Goal: Information Seeking & Learning: Learn about a topic

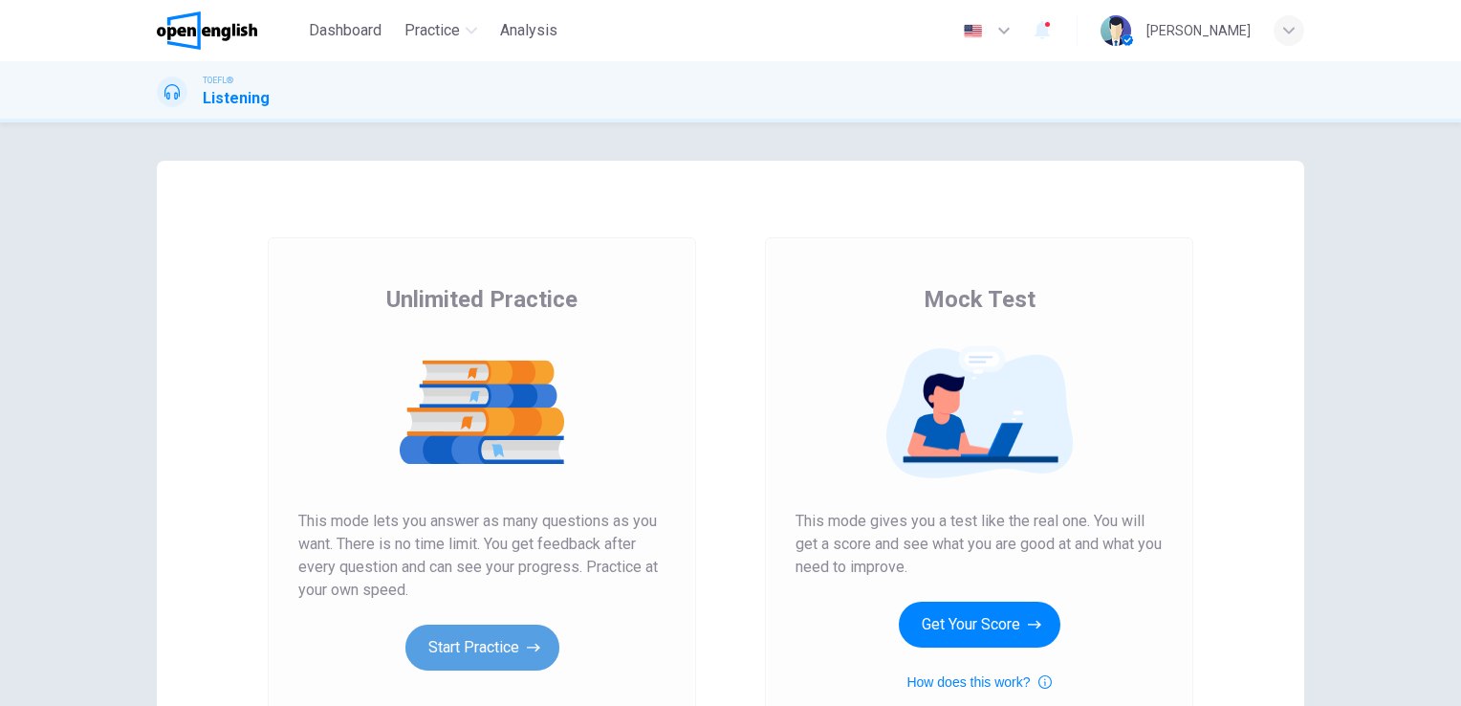
click at [488, 641] on button "Start Practice" at bounding box center [483, 648] width 154 height 46
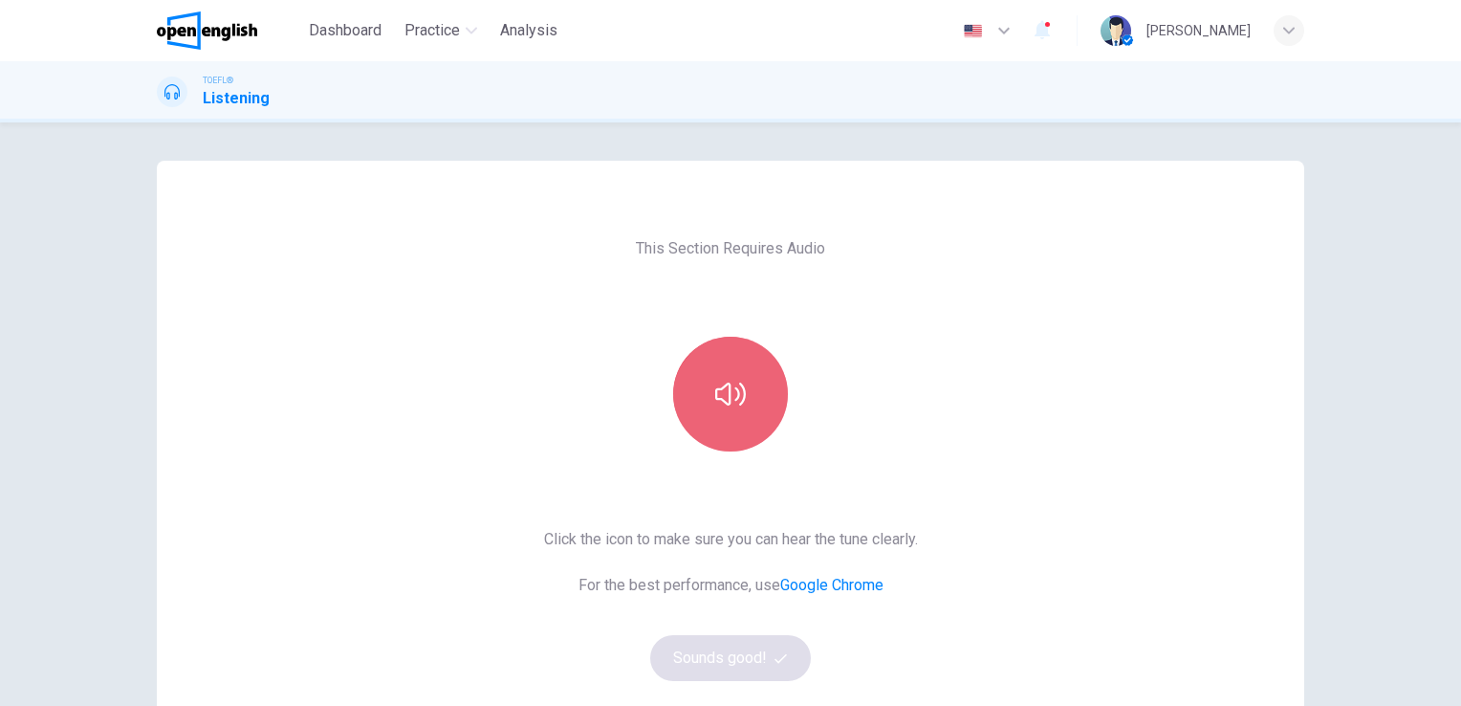
click at [725, 376] on button "button" at bounding box center [730, 394] width 115 height 115
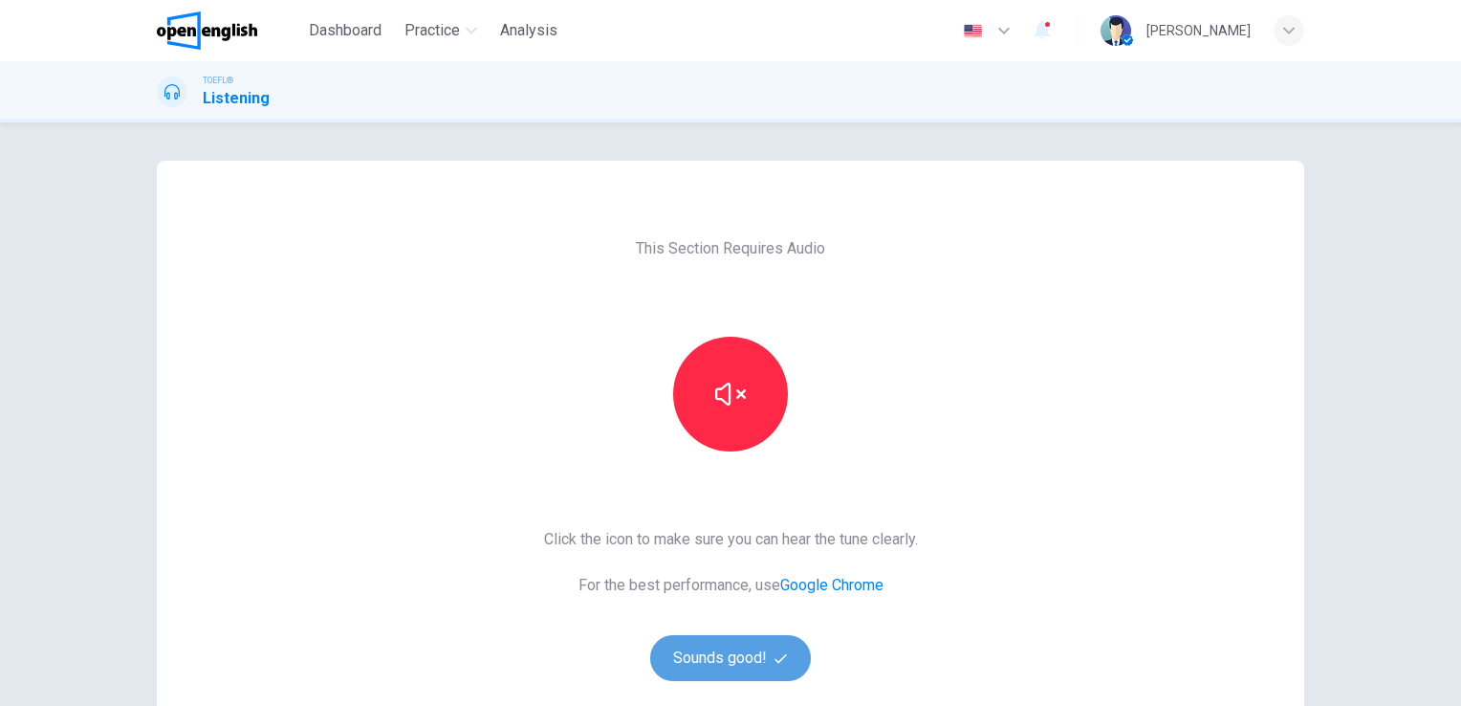
click at [742, 666] on button "Sounds good!" at bounding box center [730, 658] width 161 height 46
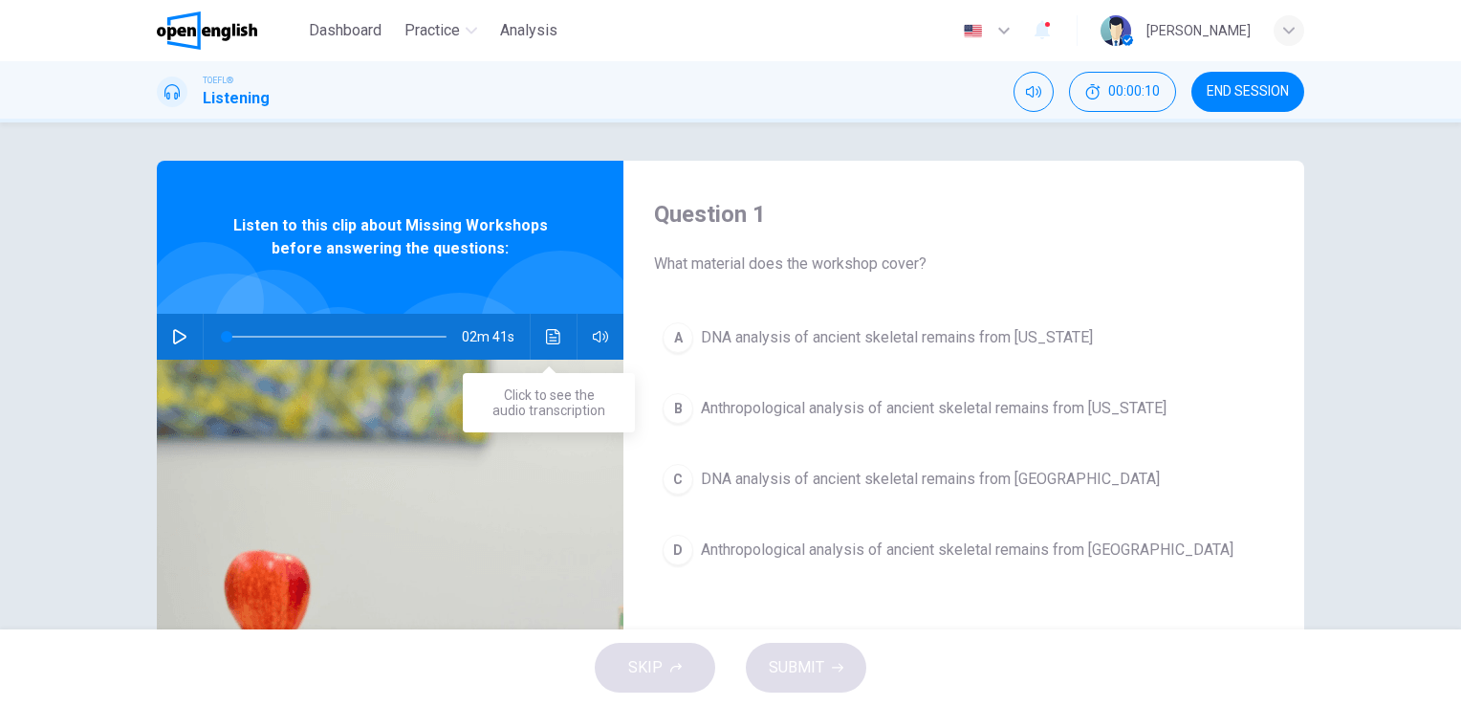
click at [547, 340] on icon "Click to see the audio transcription" at bounding box center [553, 336] width 14 height 15
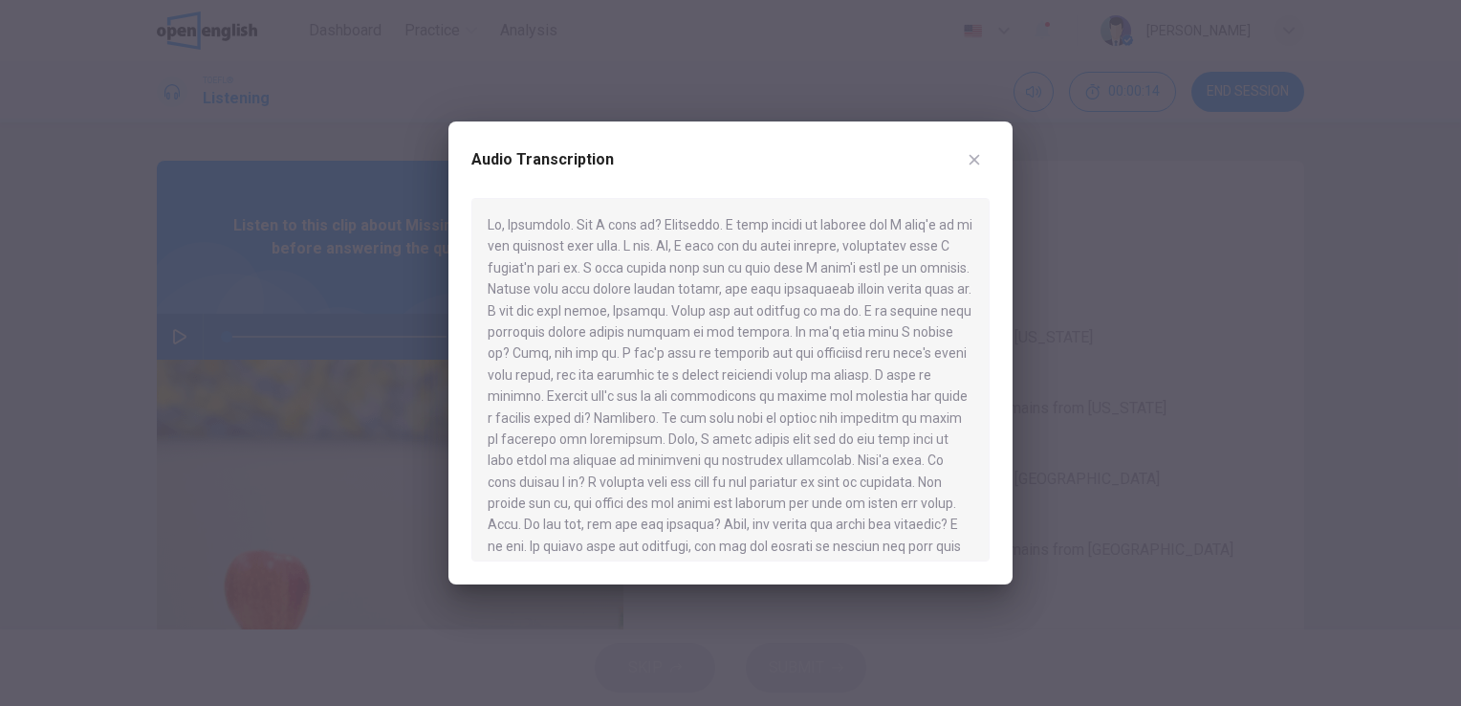
click at [973, 160] on icon "button" at bounding box center [975, 160] width 11 height 11
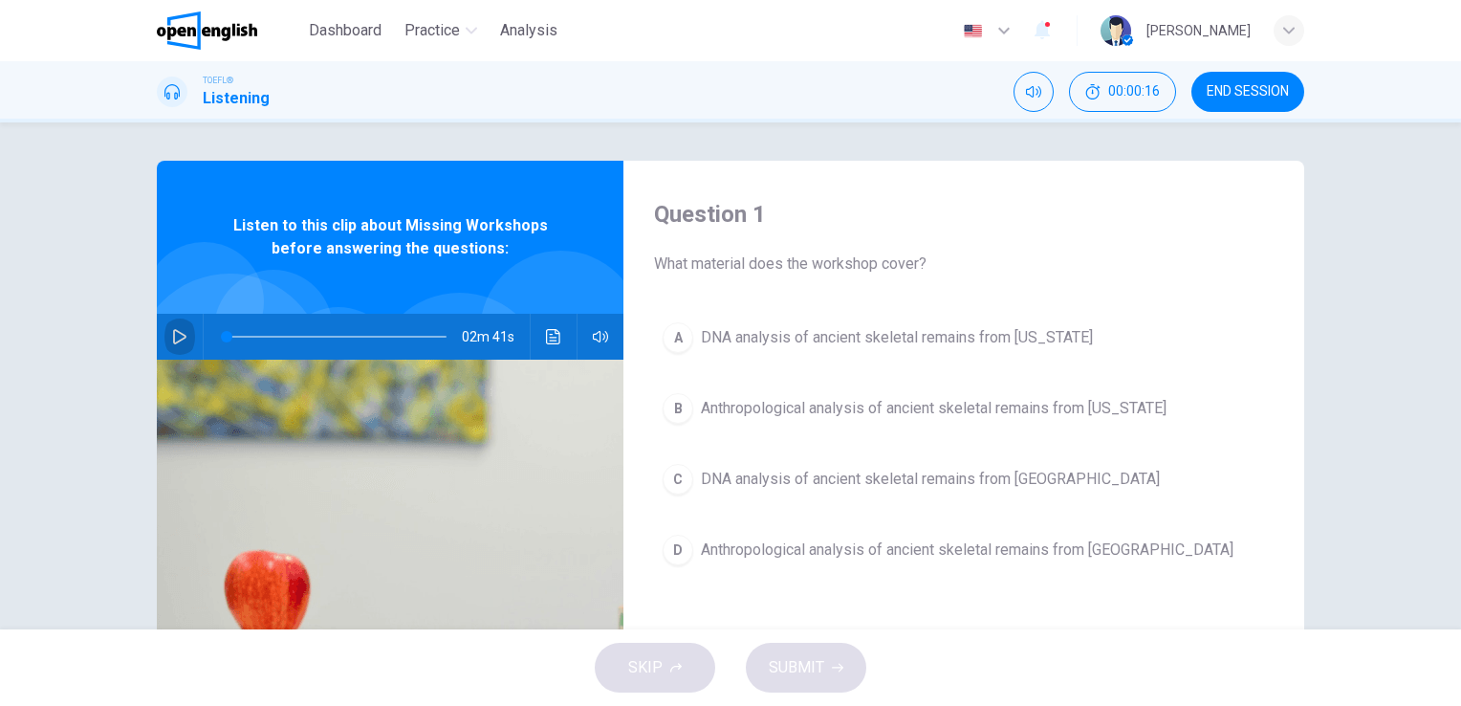
click at [172, 332] on icon "button" at bounding box center [179, 336] width 15 height 15
click at [546, 339] on icon "Click to see the audio transcription" at bounding box center [553, 336] width 15 height 15
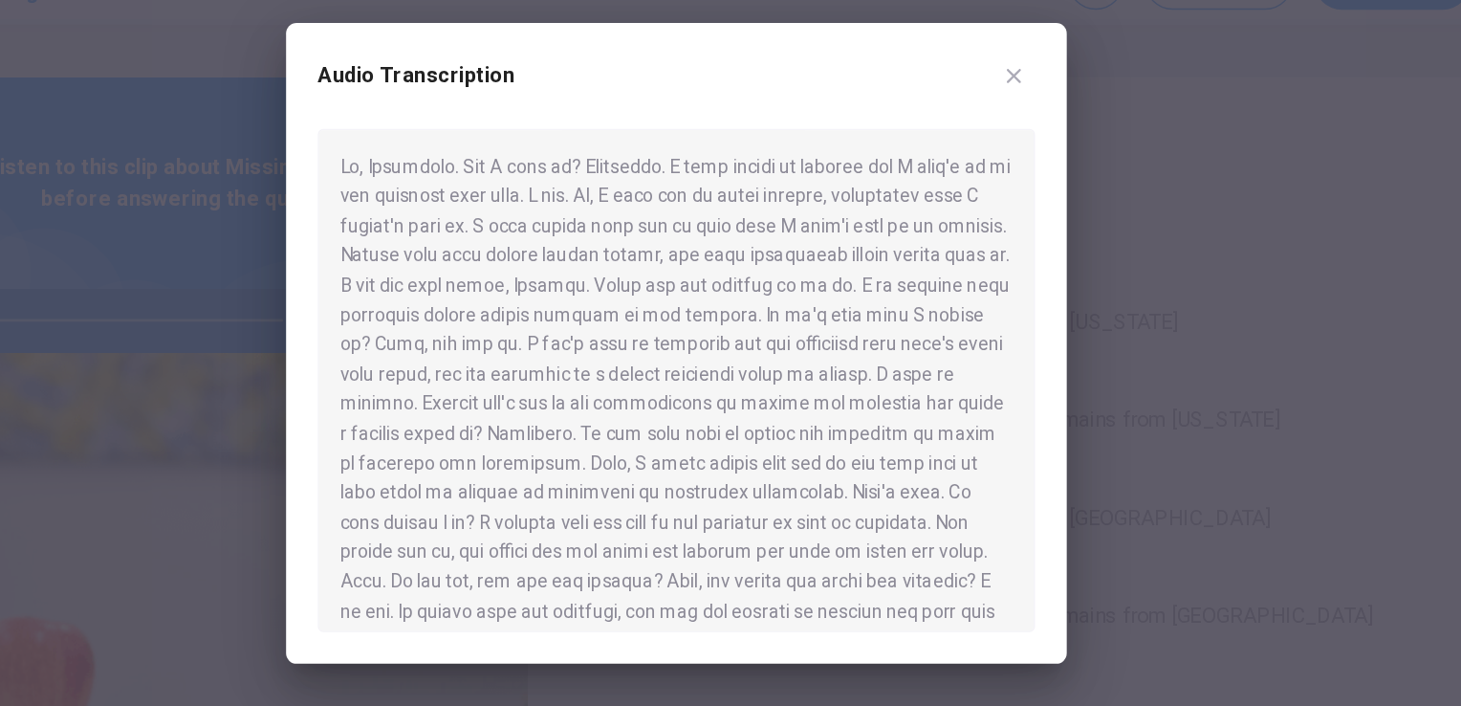
click at [959, 318] on div at bounding box center [731, 379] width 518 height 363
click at [732, 490] on div at bounding box center [731, 379] width 518 height 363
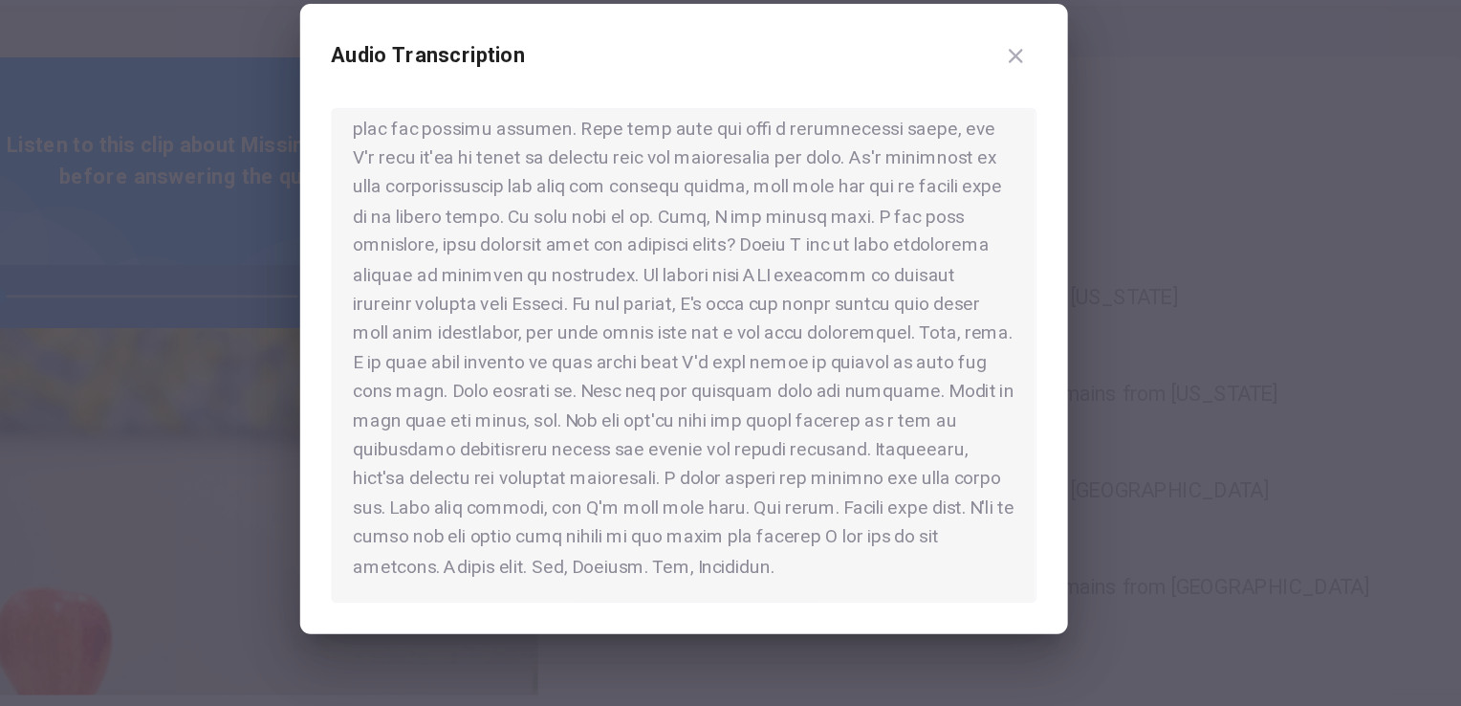
scroll to position [397, 0]
click at [338, 128] on div at bounding box center [730, 353] width 1461 height 706
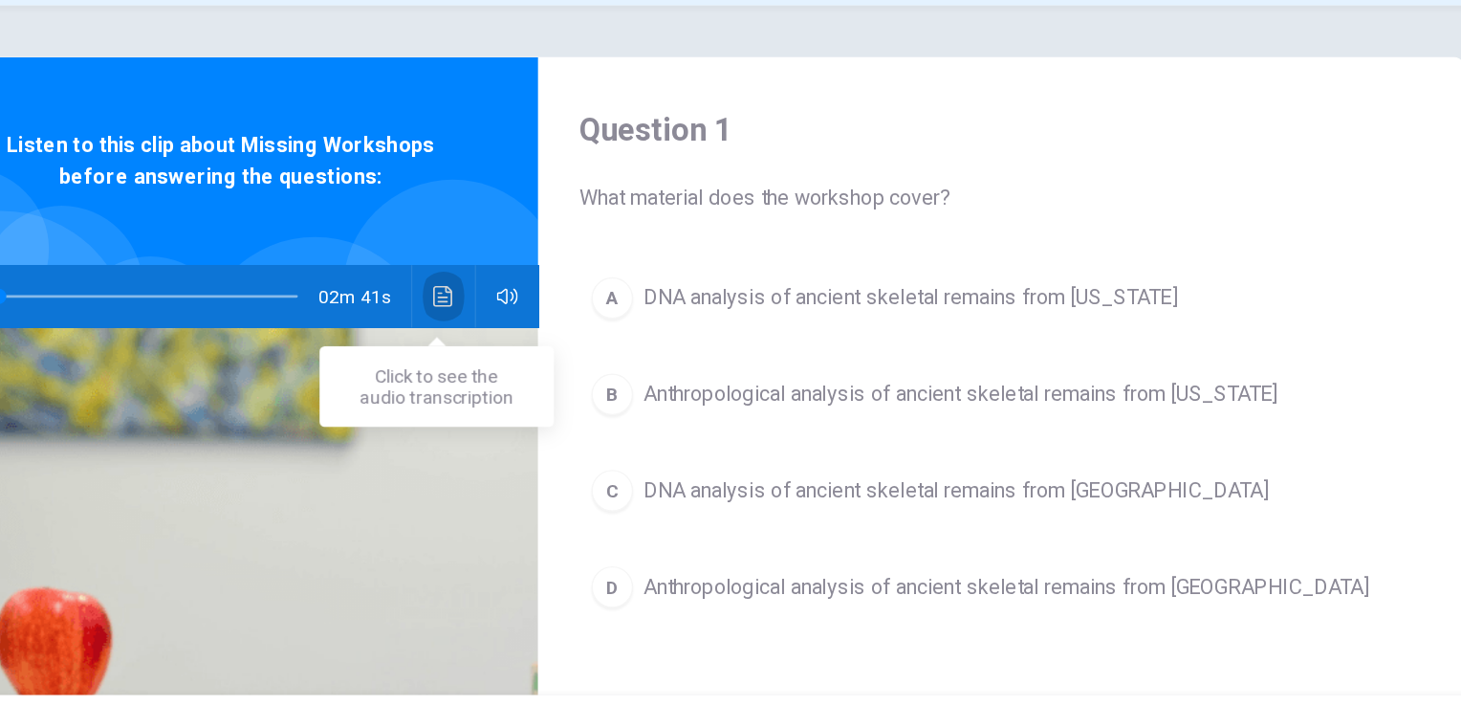
click at [548, 339] on icon "Click to see the audio transcription" at bounding box center [553, 336] width 15 height 15
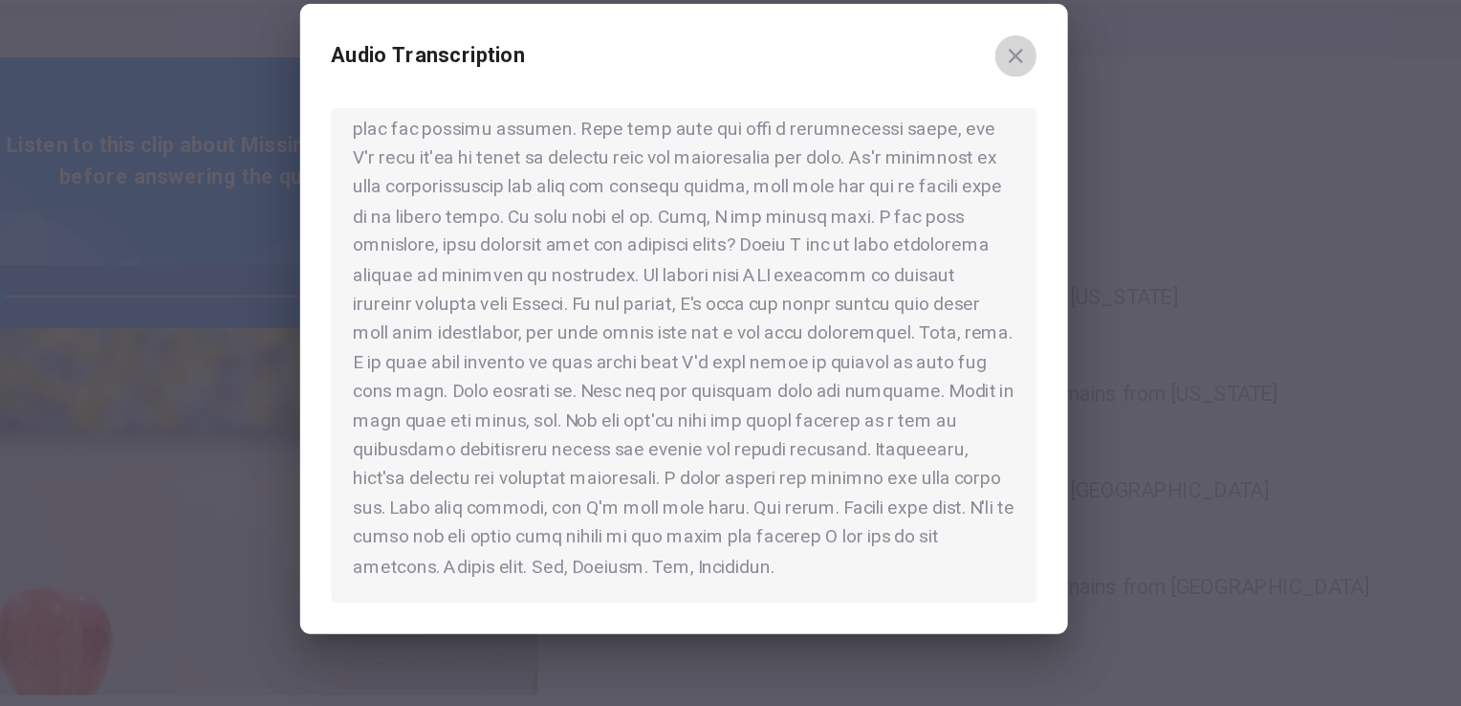
click at [980, 163] on icon "button" at bounding box center [974, 159] width 15 height 15
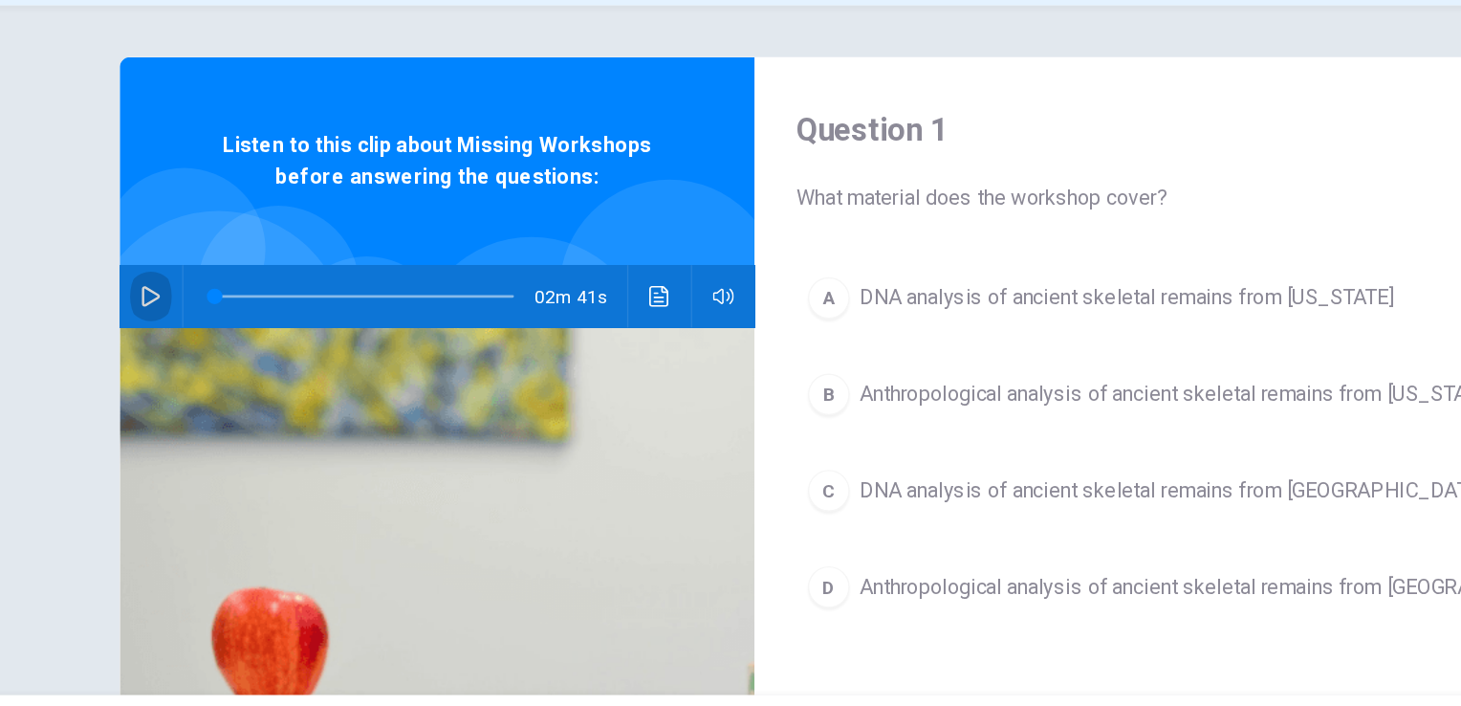
click at [172, 336] on icon "button" at bounding box center [179, 336] width 15 height 15
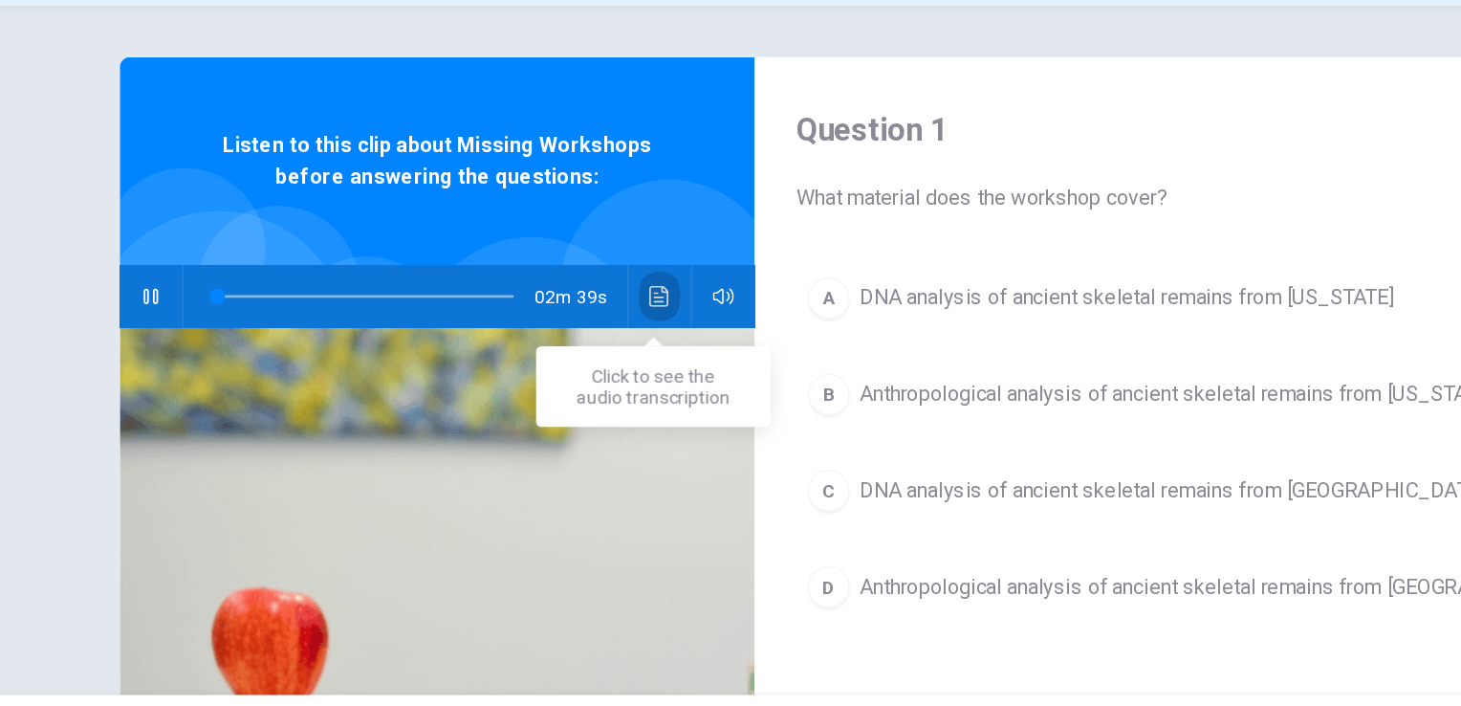
click at [548, 337] on icon "Click to see the audio transcription" at bounding box center [553, 336] width 14 height 15
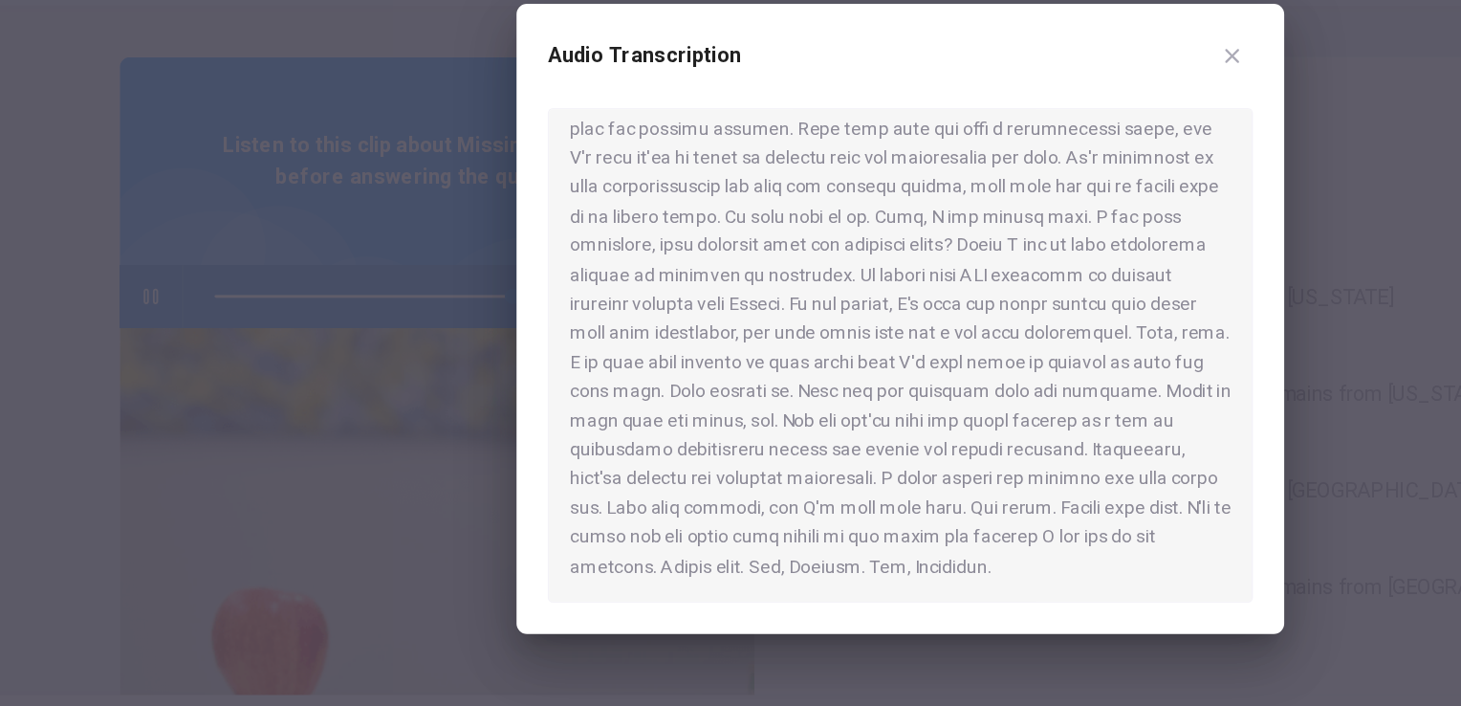
type input "*"
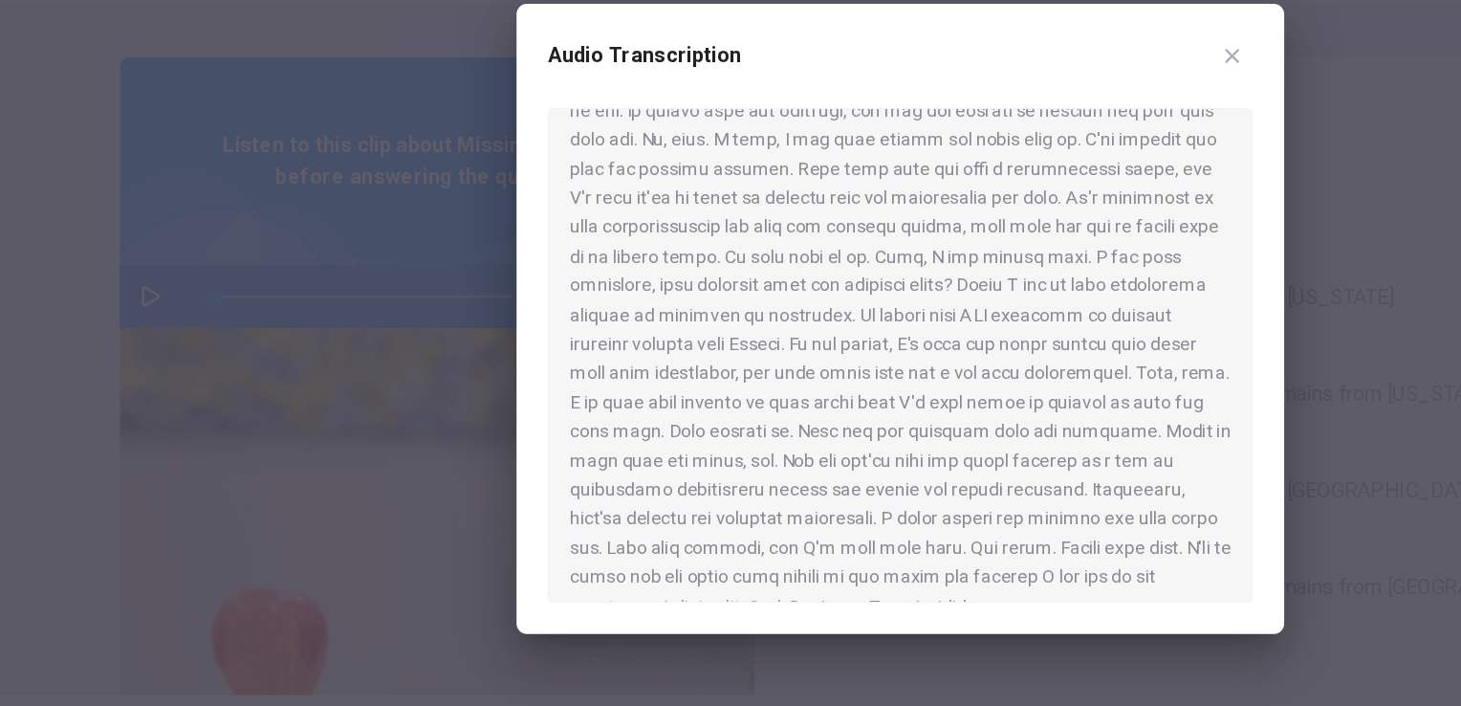
scroll to position [352, 0]
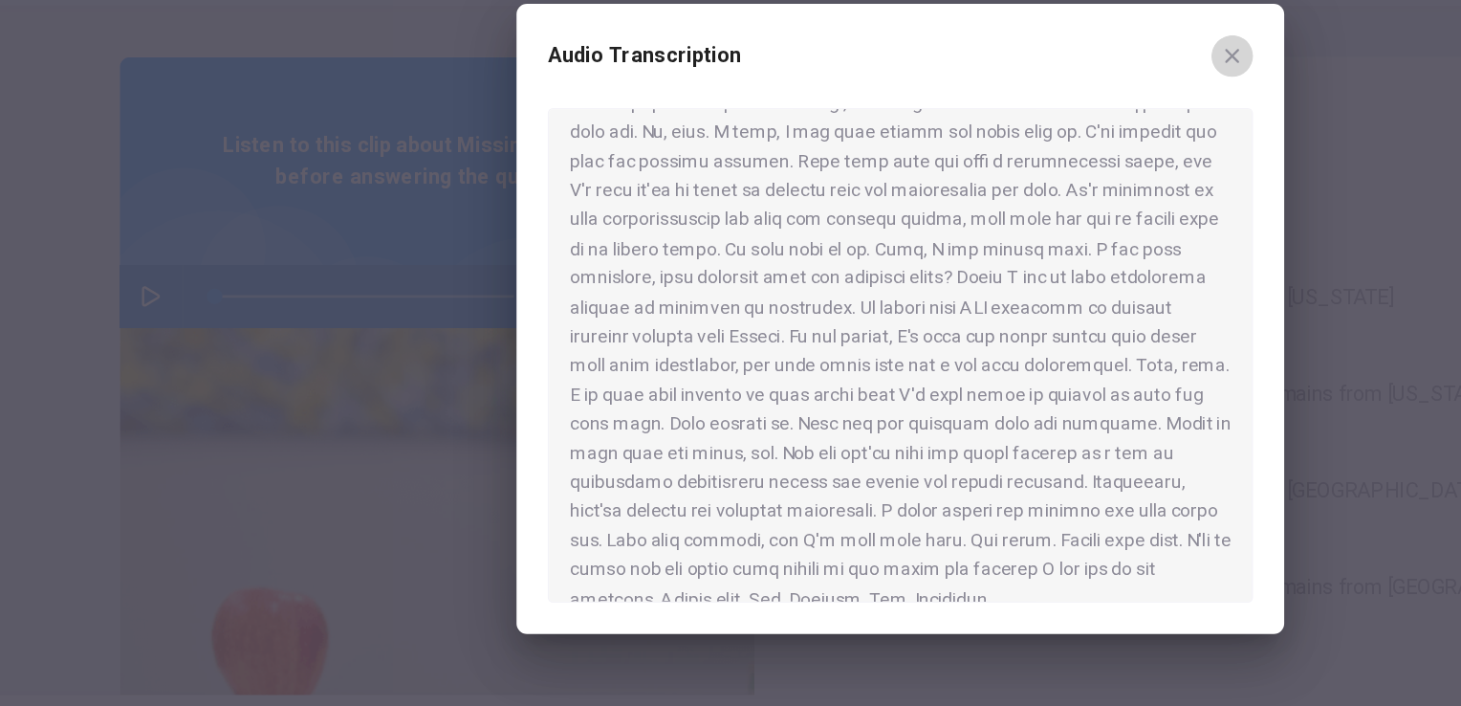
click at [977, 157] on icon "button" at bounding box center [975, 160] width 11 height 11
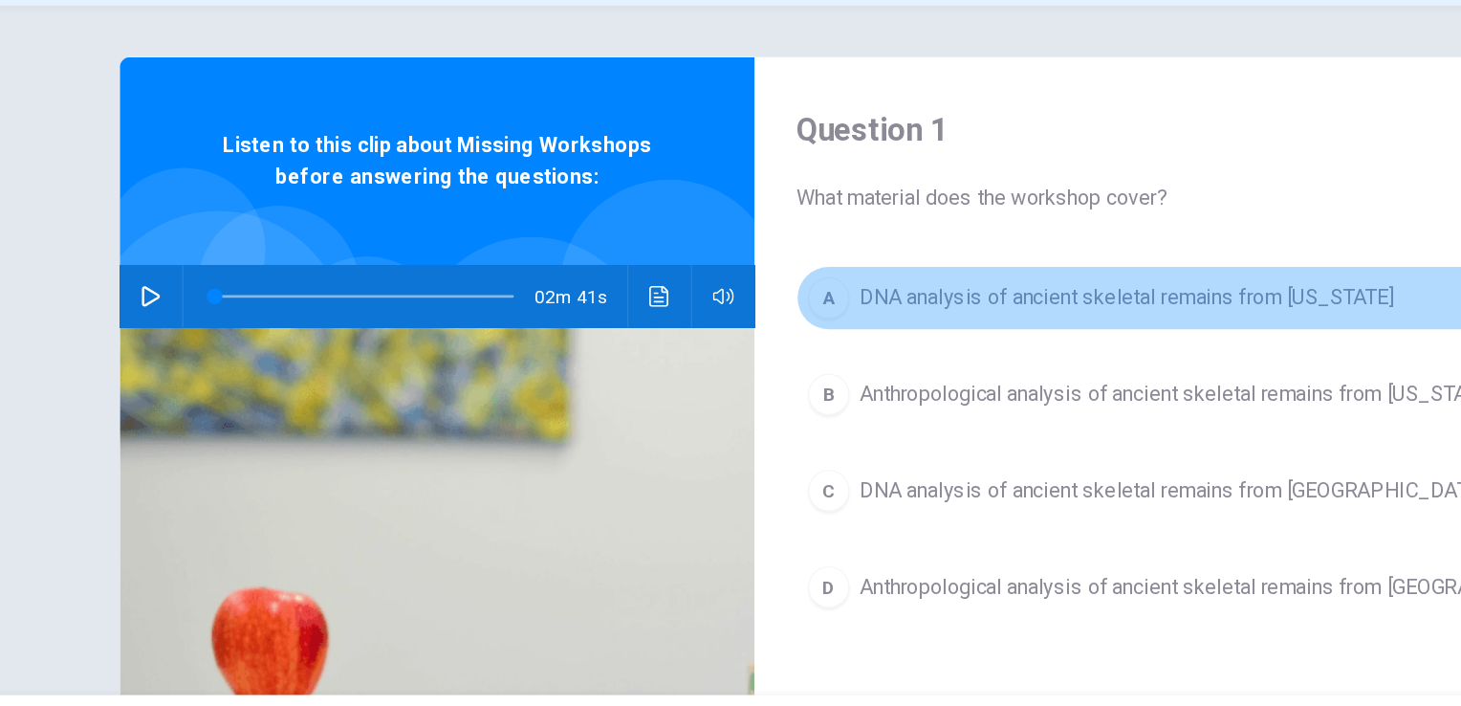
click at [792, 331] on span "DNA analysis of ancient skeletal remains from [US_STATE]" at bounding box center [897, 337] width 392 height 23
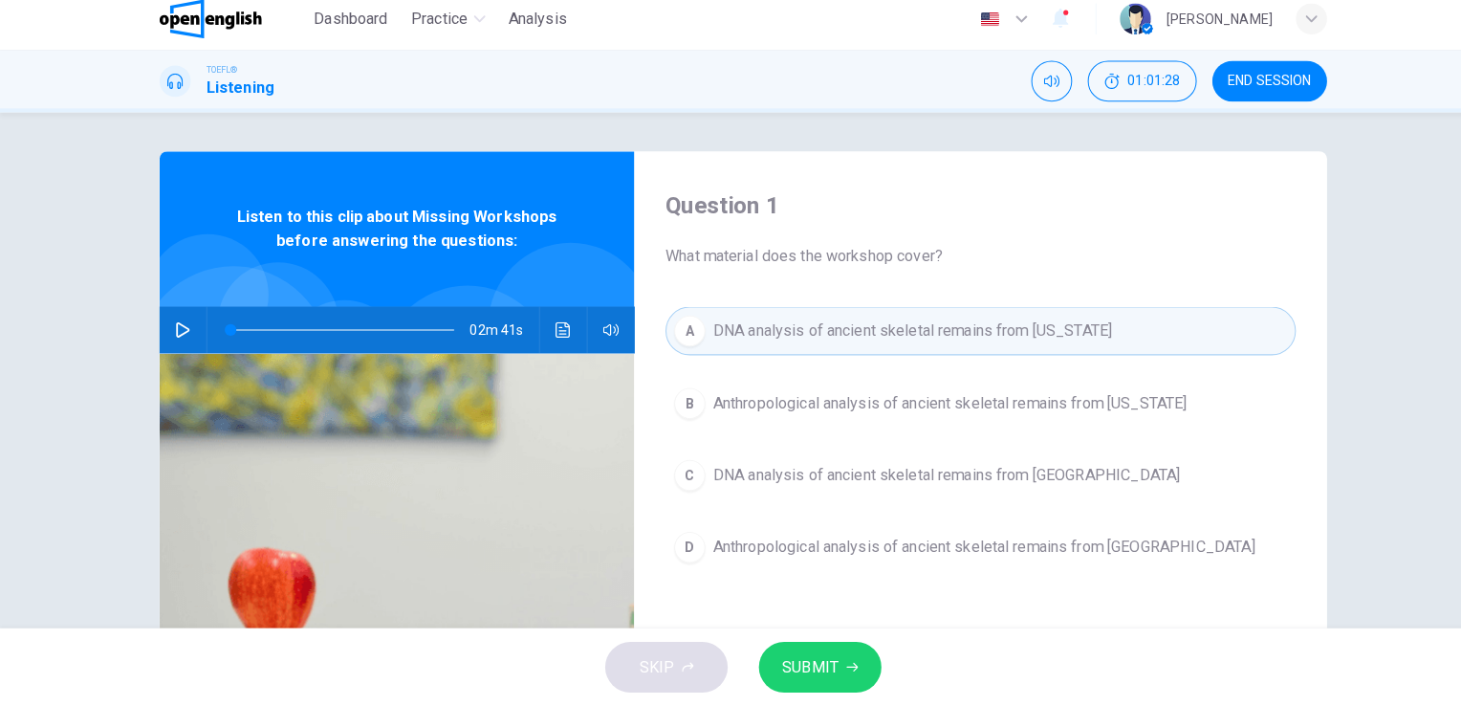
scroll to position [0, 0]
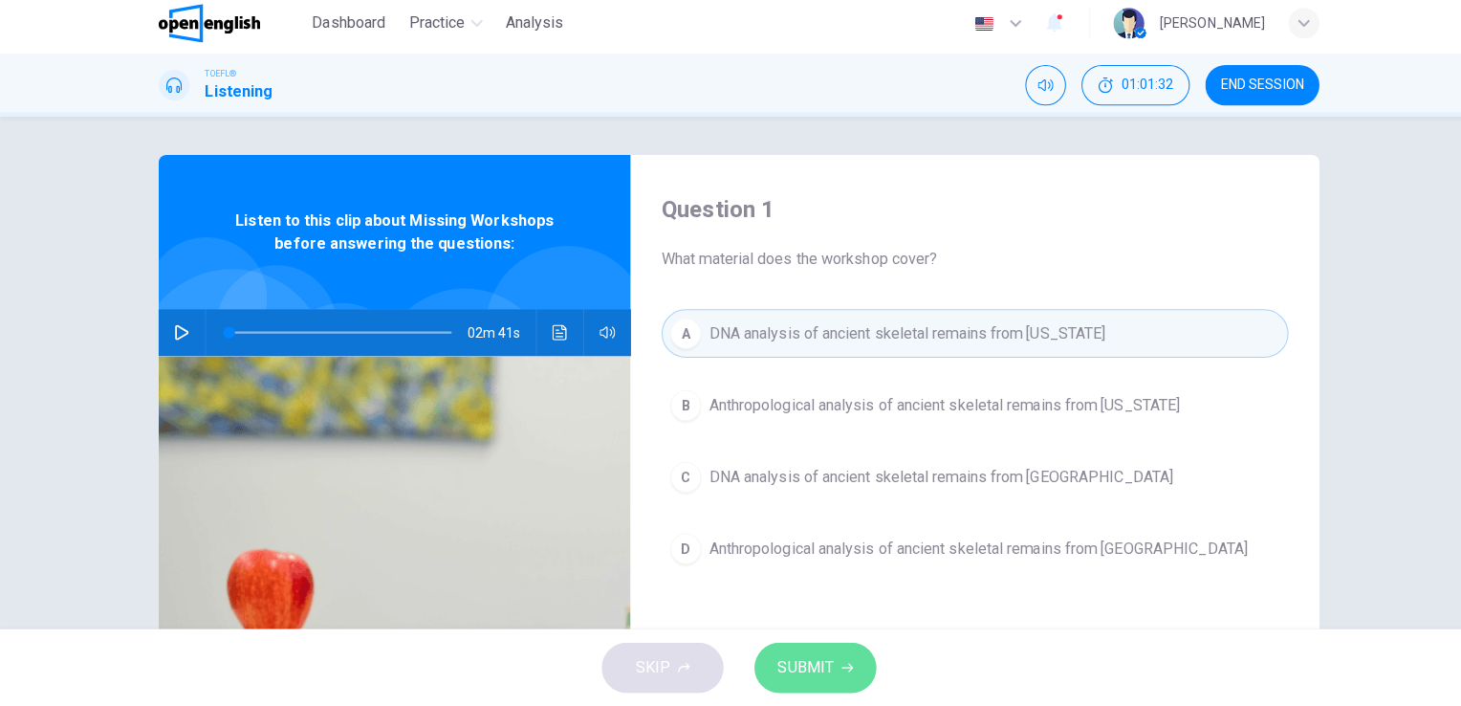
click at [795, 670] on span "SUBMIT" at bounding box center [796, 667] width 55 height 27
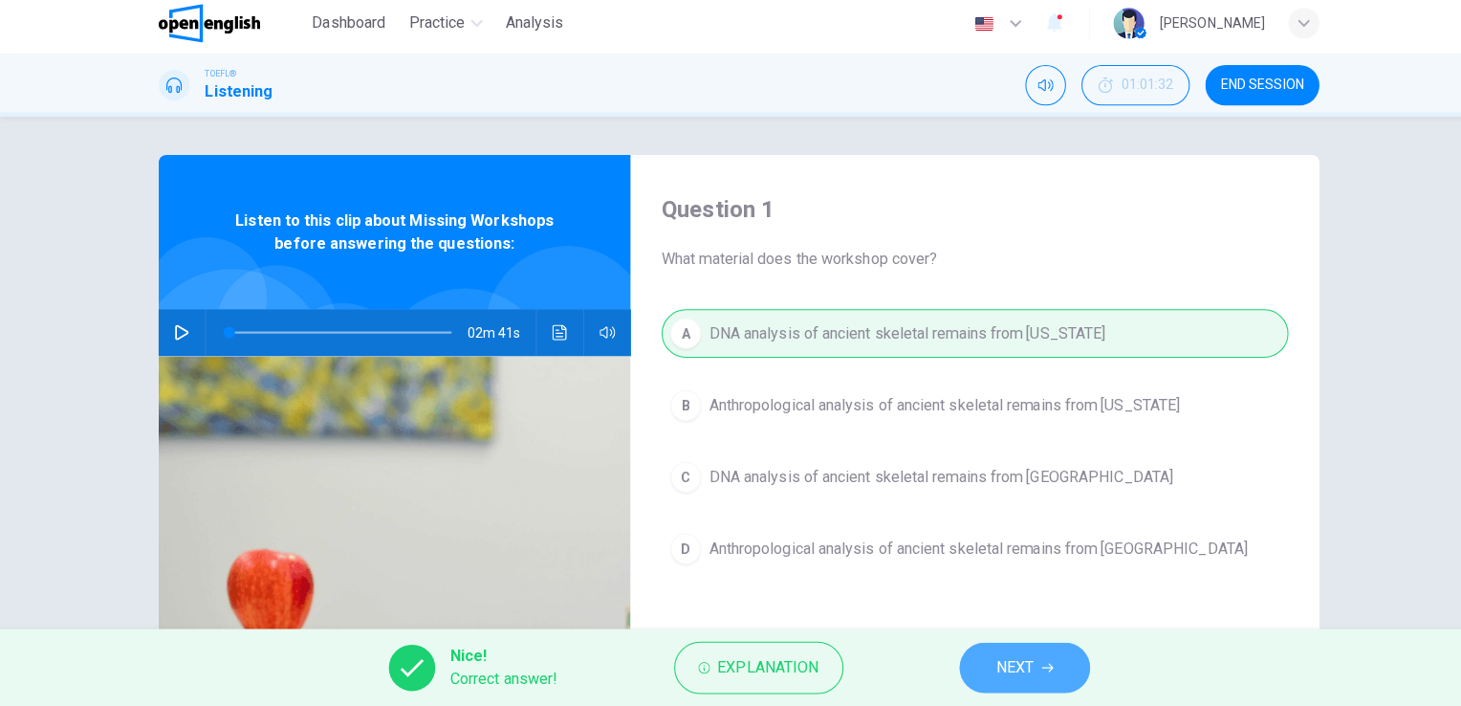
click at [990, 657] on span "NEXT" at bounding box center [1003, 667] width 37 height 27
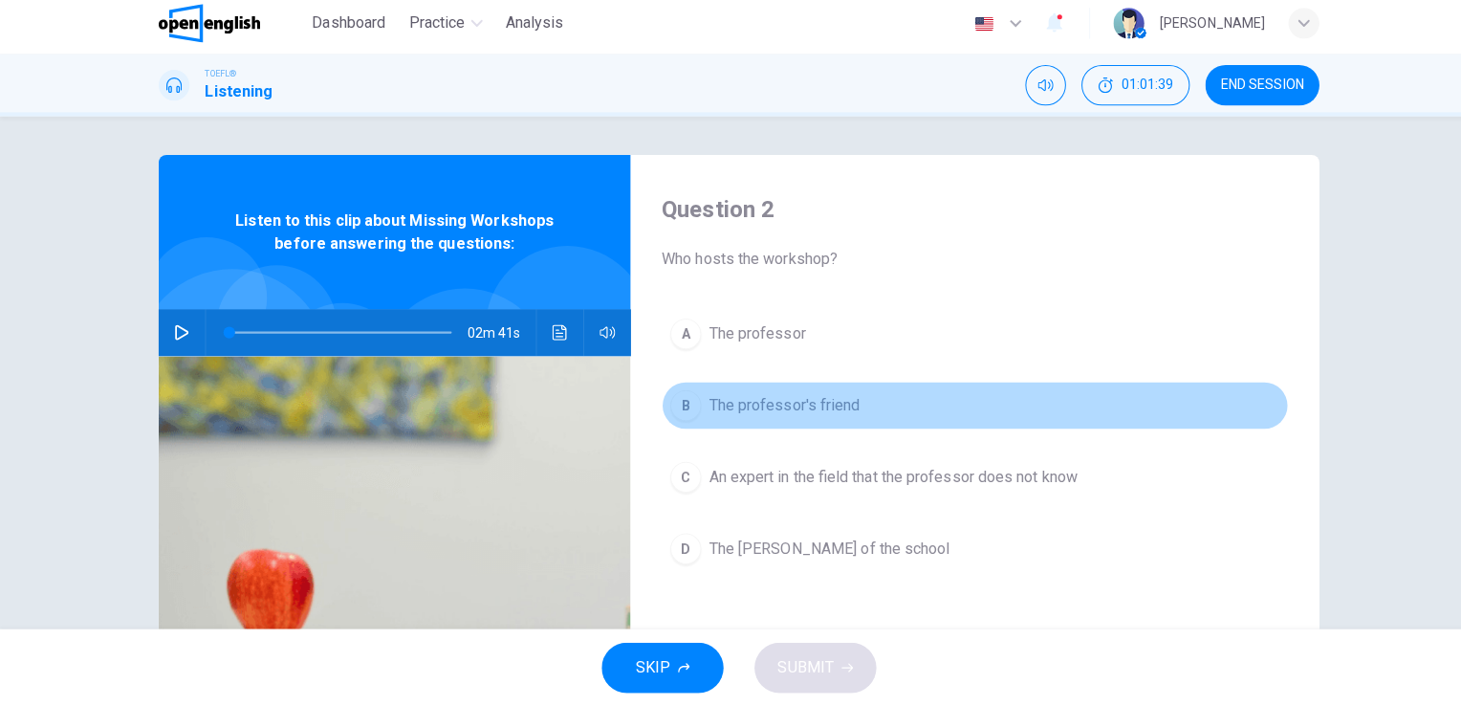
click at [754, 412] on span "The professor's friend" at bounding box center [775, 408] width 149 height 23
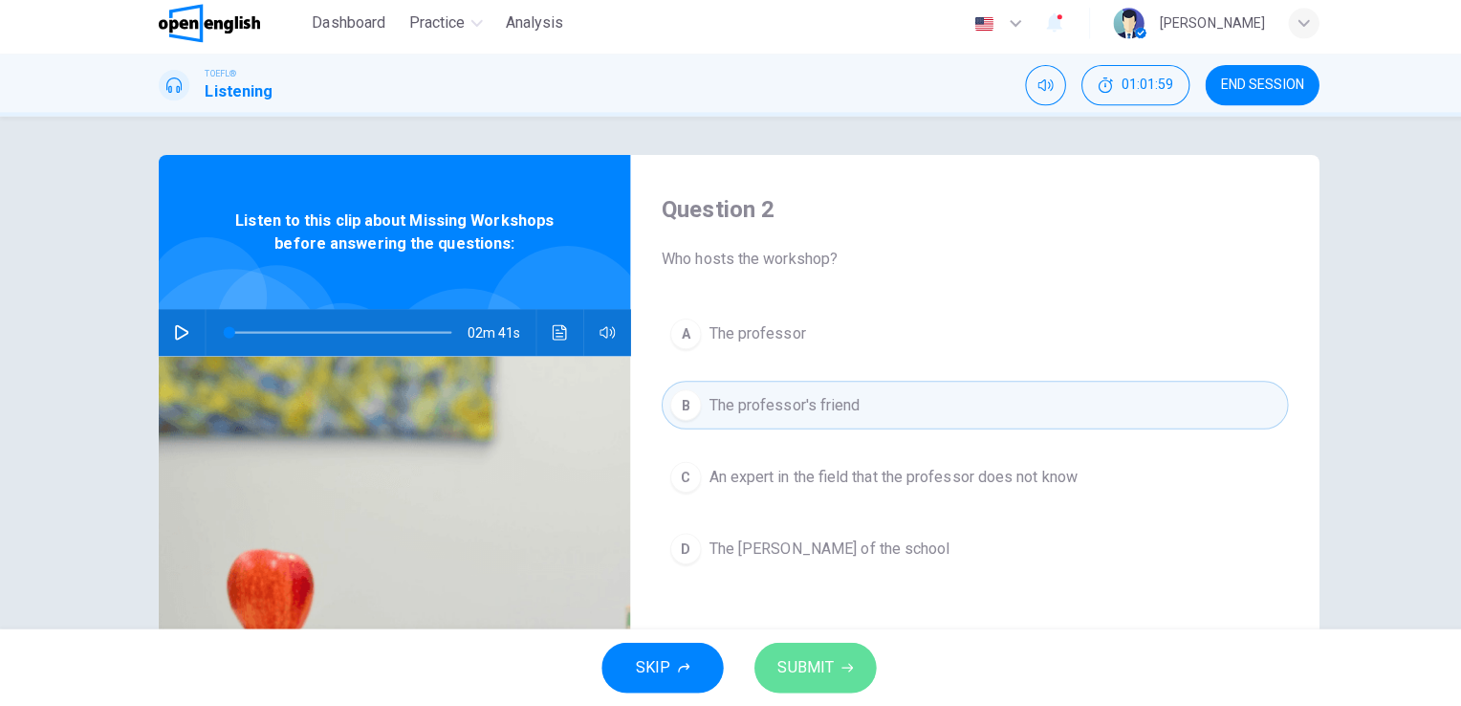
click at [812, 670] on span "SUBMIT" at bounding box center [796, 667] width 55 height 27
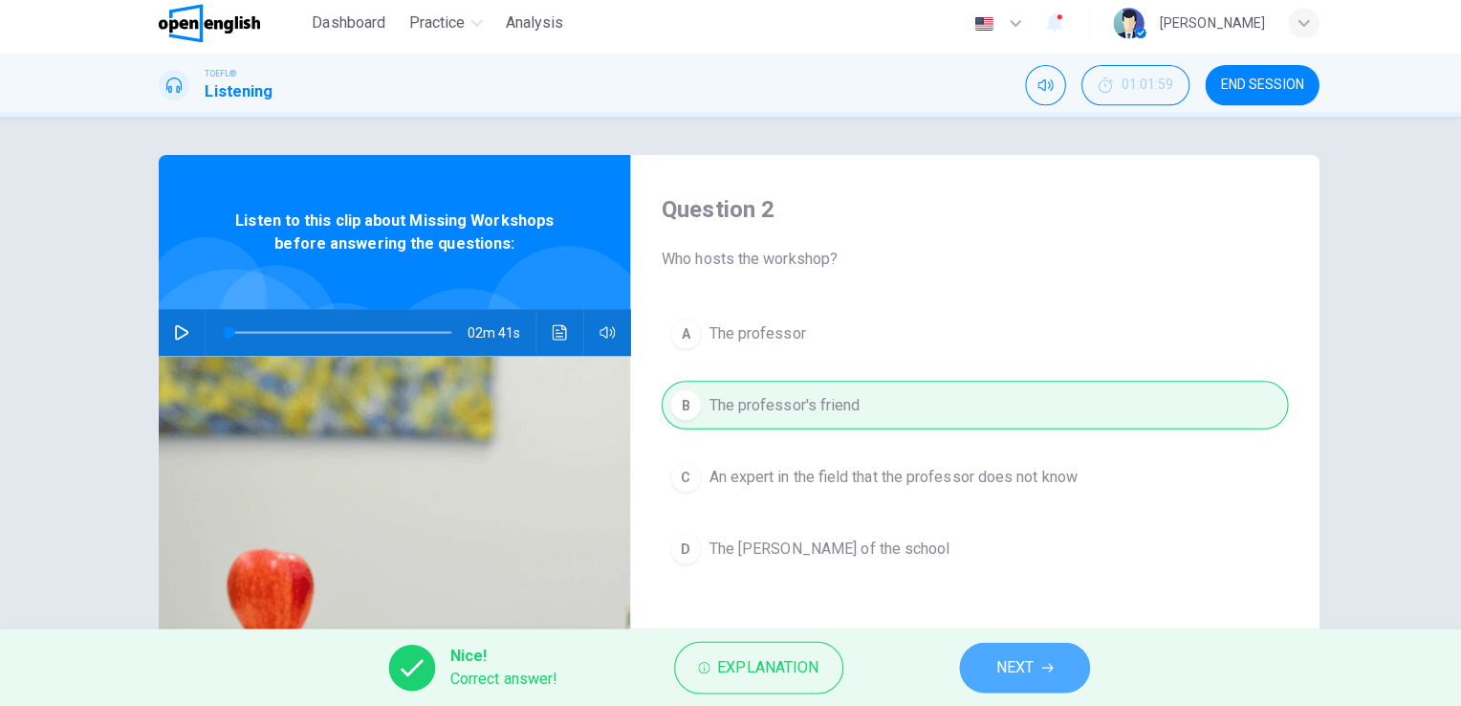
click at [1004, 670] on span "NEXT" at bounding box center [1003, 667] width 37 height 27
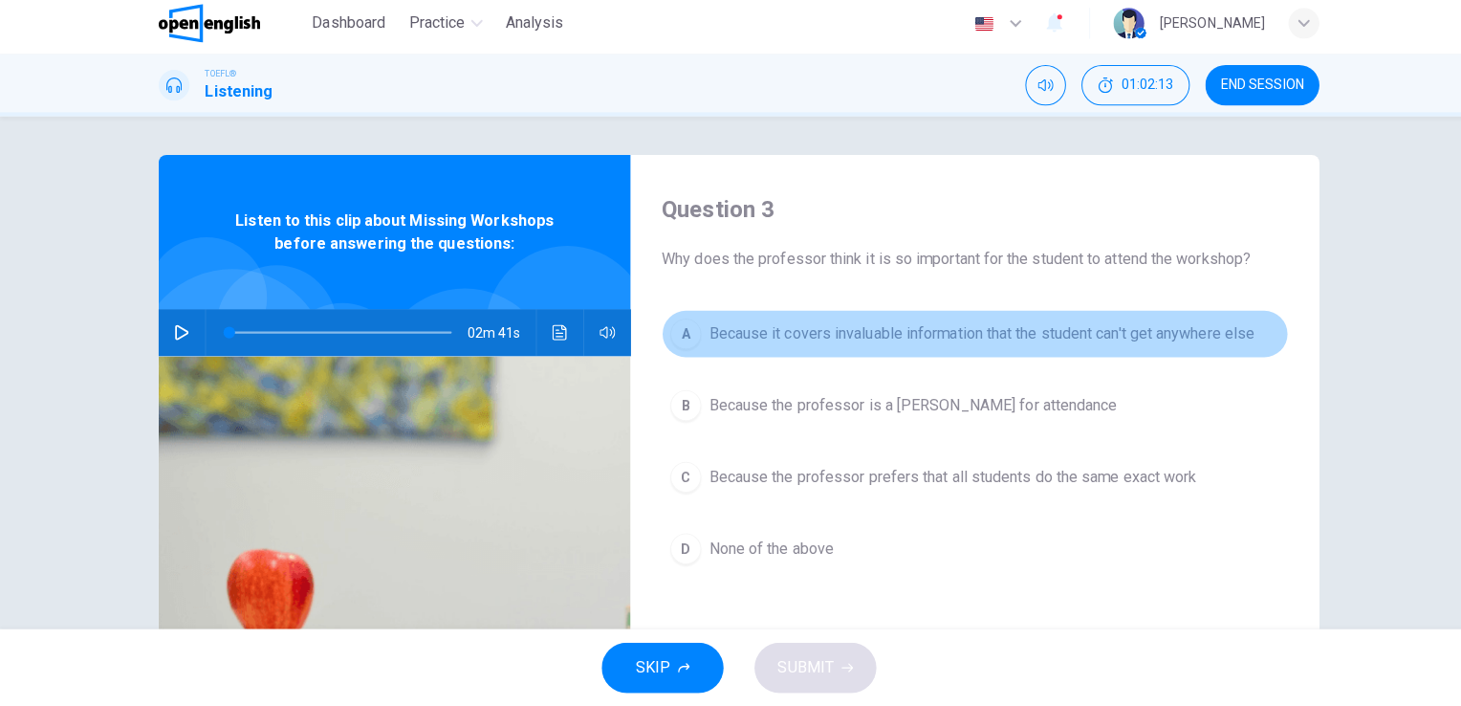
click at [793, 340] on span "Because it covers invaluable information that the student can't get anywhere el…" at bounding box center [970, 337] width 539 height 23
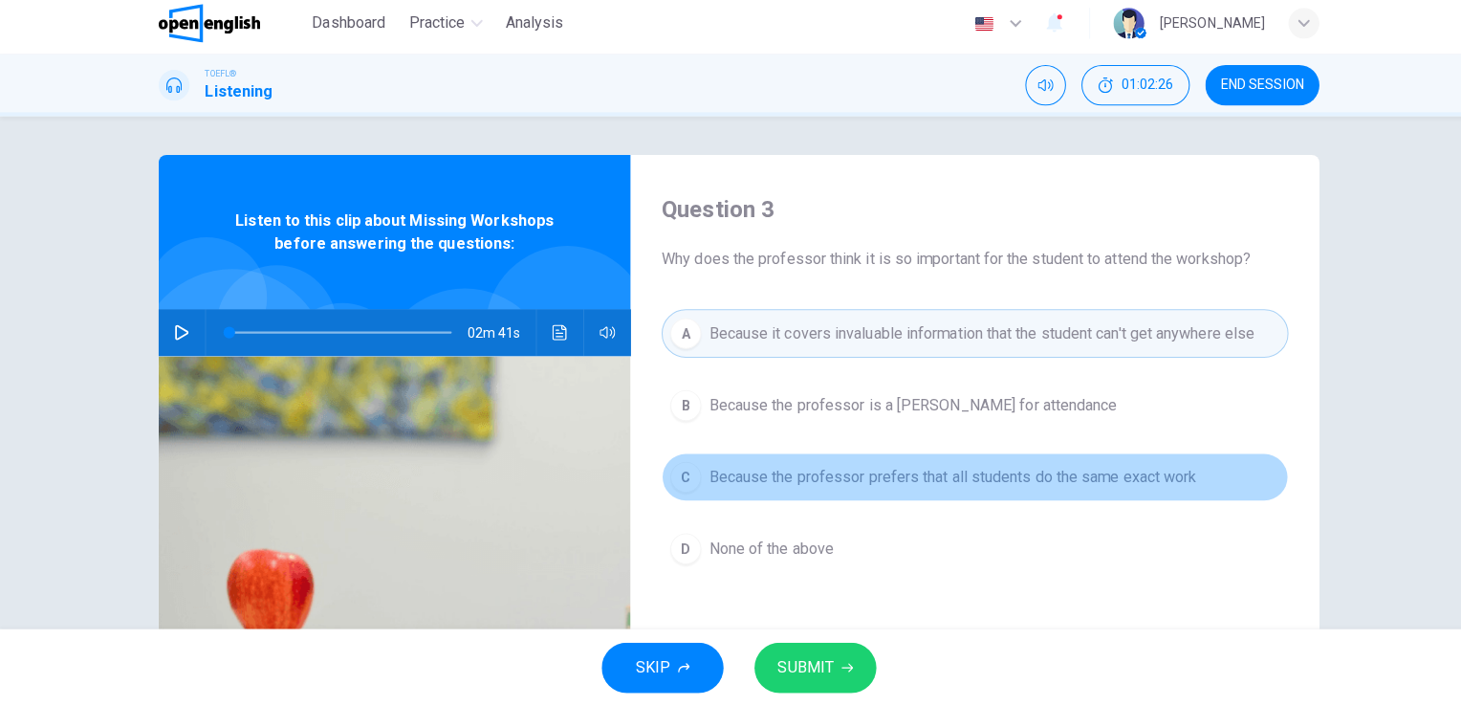
click at [855, 477] on span "Because the professor prefers that all students do the same exact work" at bounding box center [942, 479] width 482 height 23
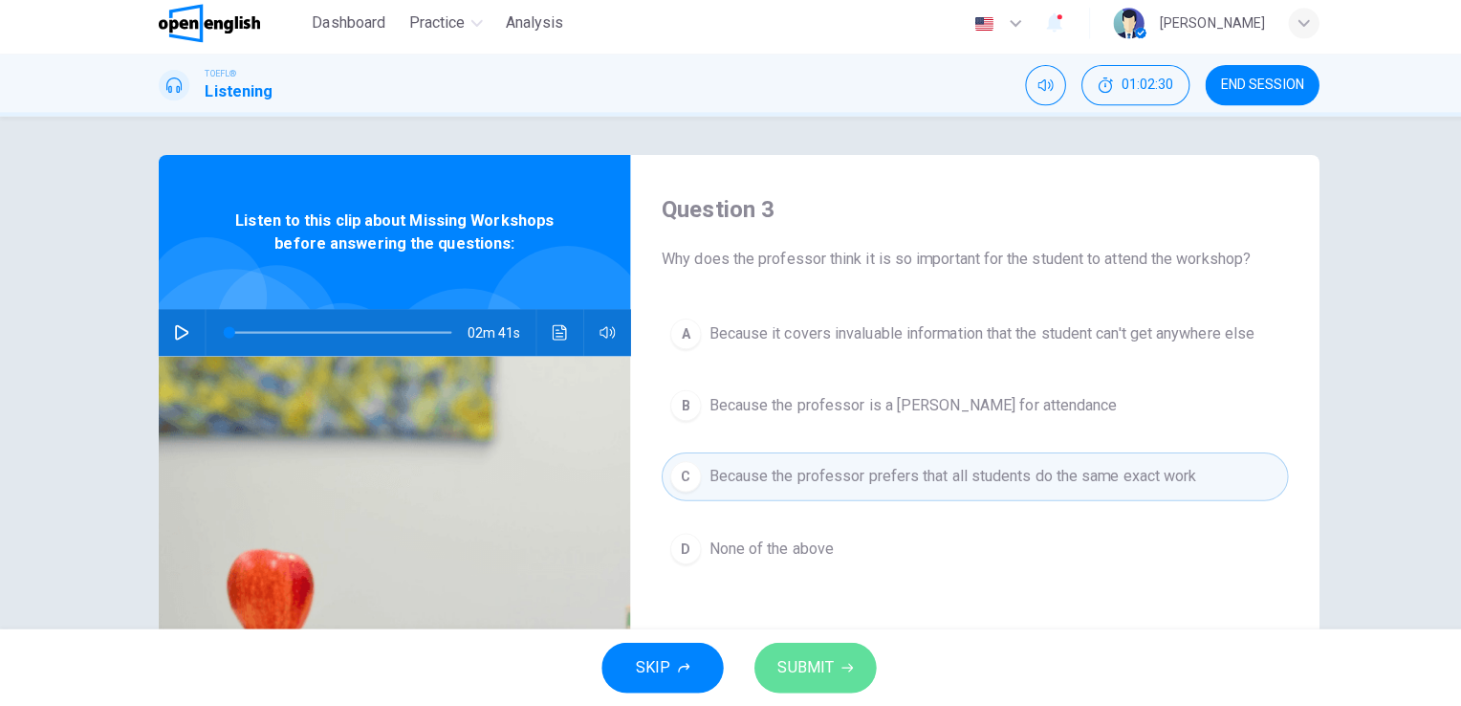
click at [822, 679] on span "SUBMIT" at bounding box center [796, 667] width 55 height 27
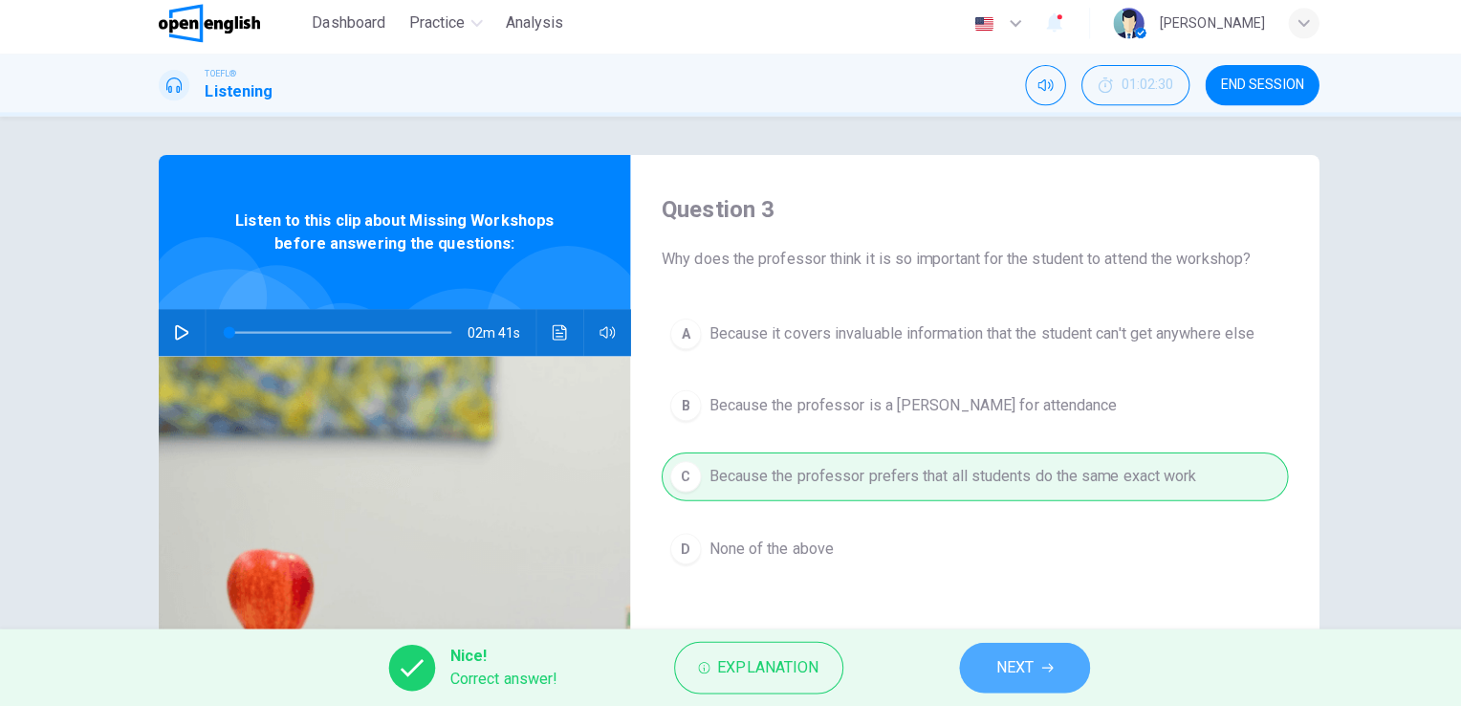
click at [996, 658] on span "NEXT" at bounding box center [1003, 667] width 37 height 27
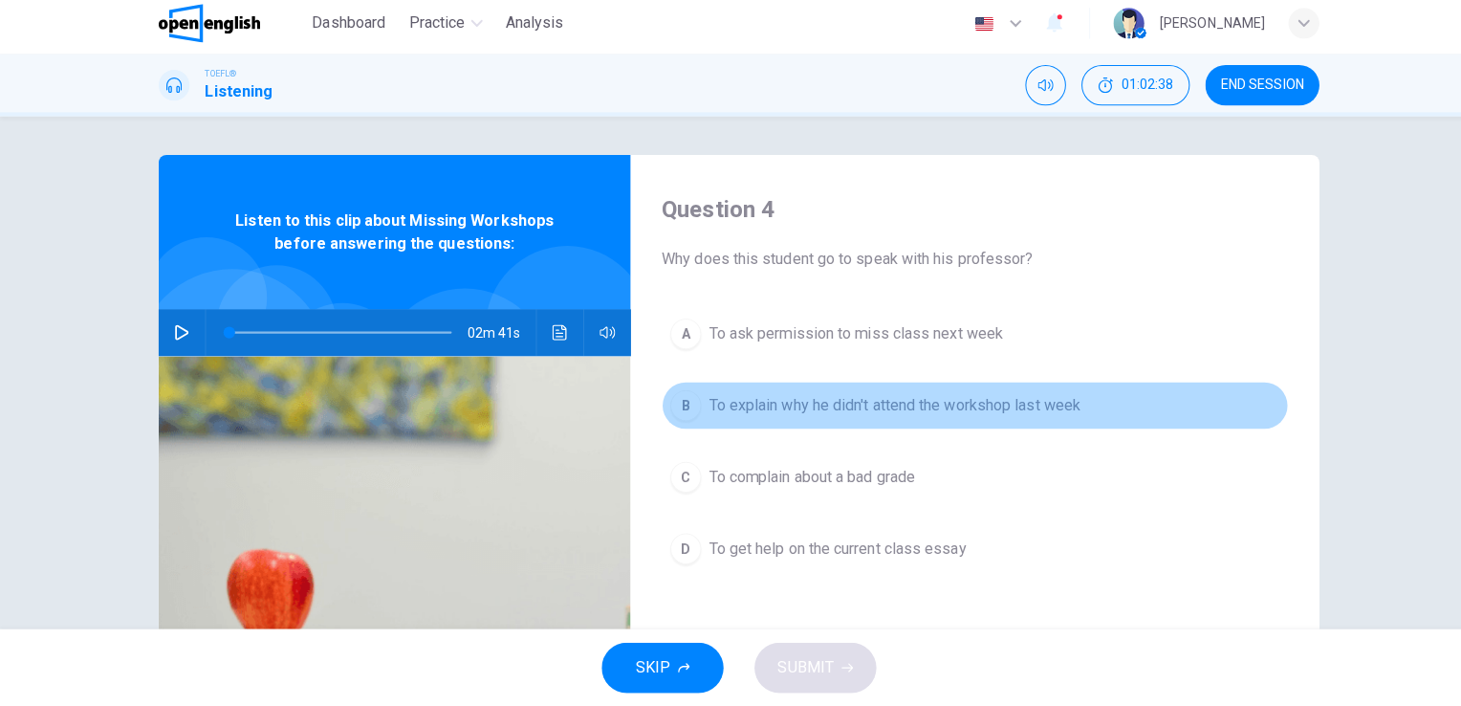
click at [781, 408] on span "To explain why he didn't attend the workshop last week" at bounding box center [884, 408] width 367 height 23
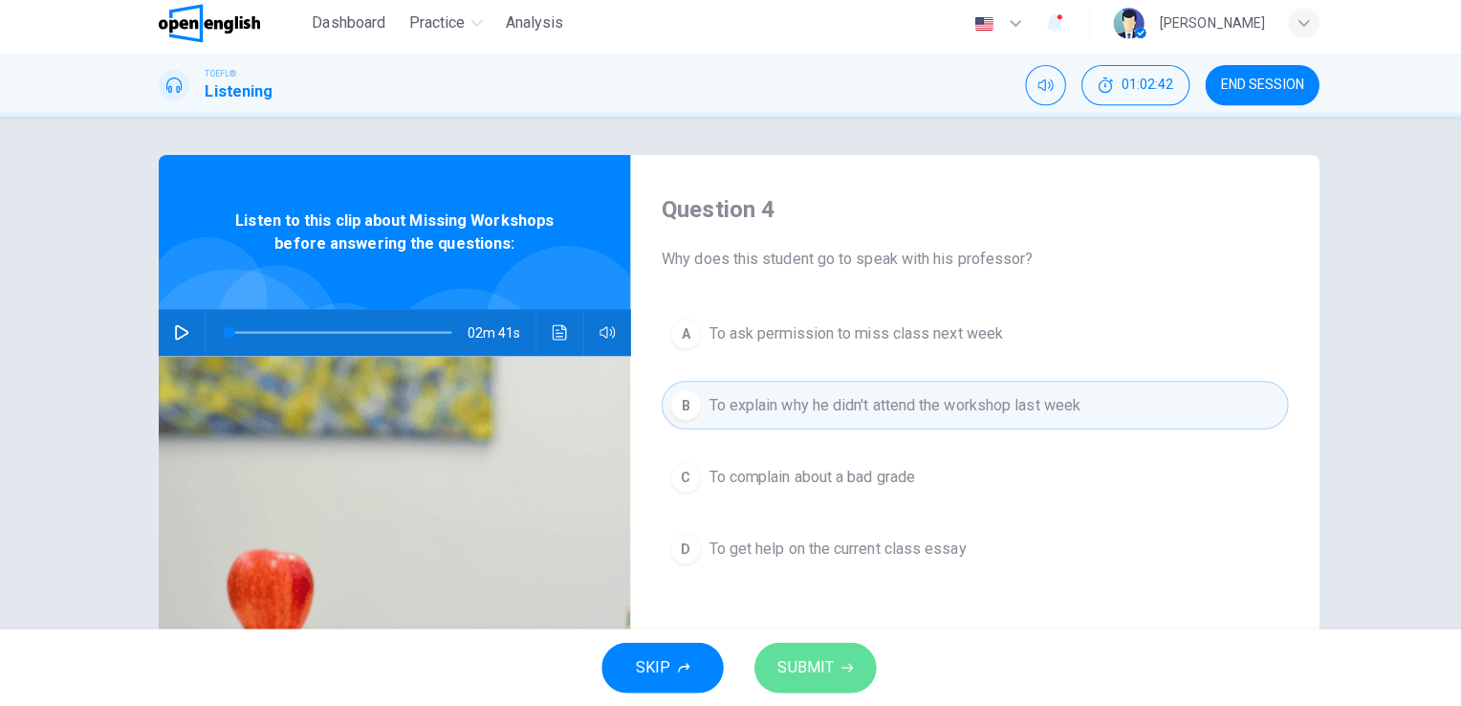
click at [812, 675] on span "SUBMIT" at bounding box center [796, 667] width 55 height 27
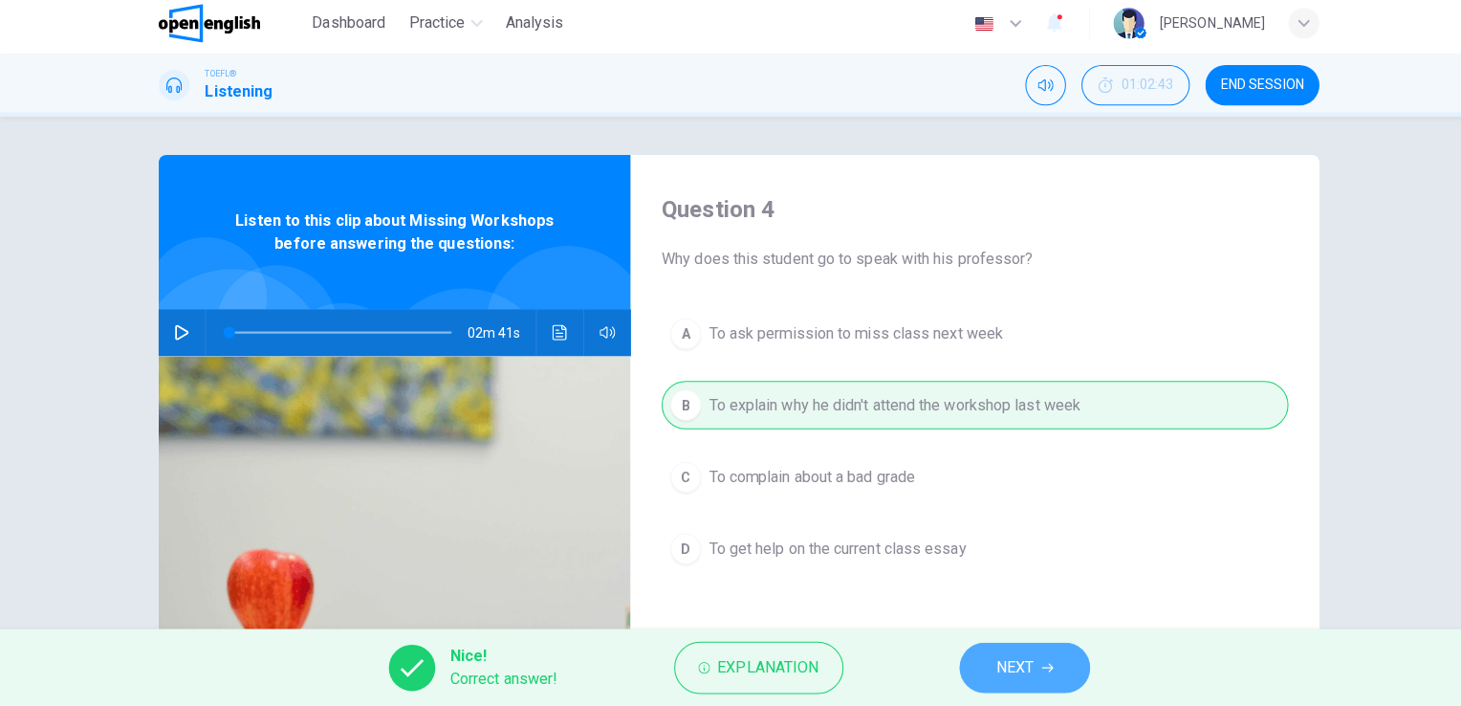
click at [1019, 679] on span "NEXT" at bounding box center [1003, 667] width 37 height 27
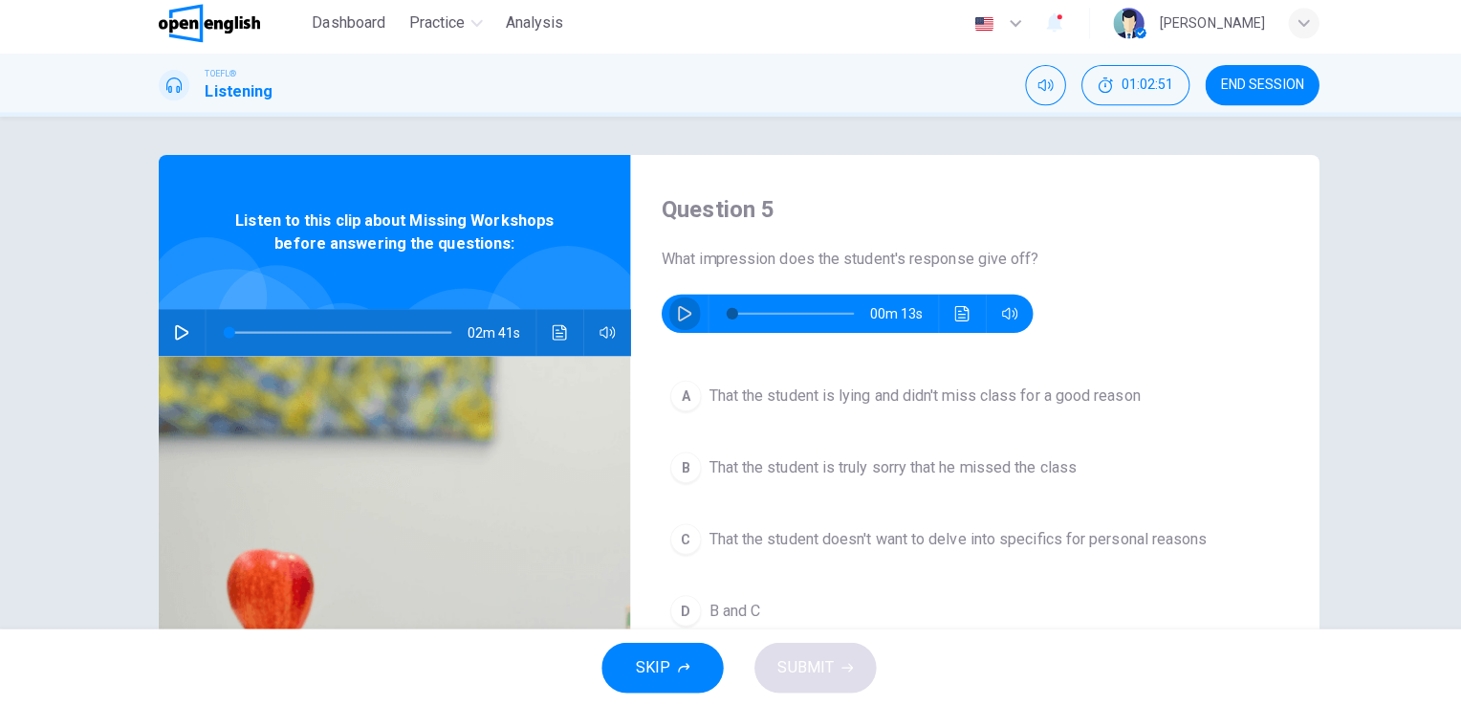
click at [672, 318] on icon "button" at bounding box center [677, 317] width 15 height 15
type input "*"
click at [710, 617] on span "B and C" at bounding box center [726, 611] width 51 height 23
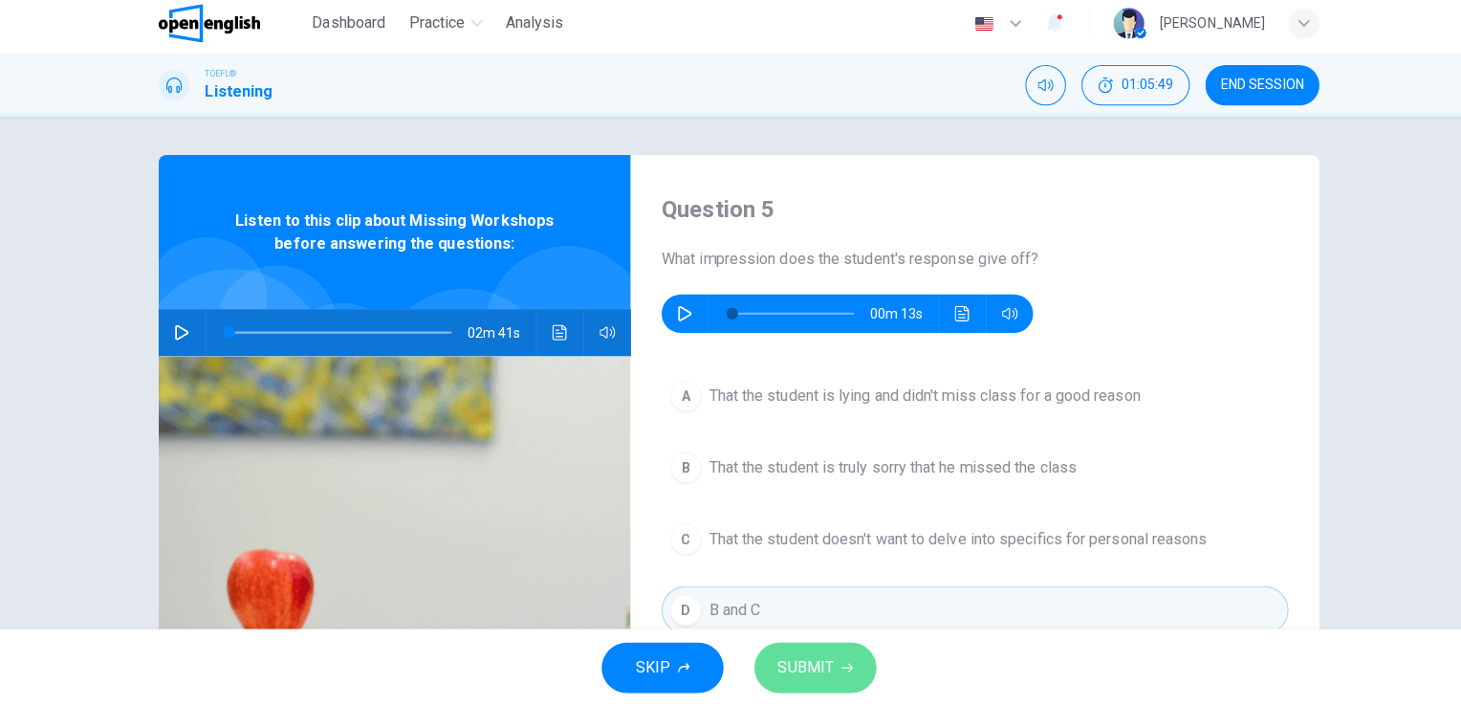
click at [801, 660] on span "SUBMIT" at bounding box center [796, 667] width 55 height 27
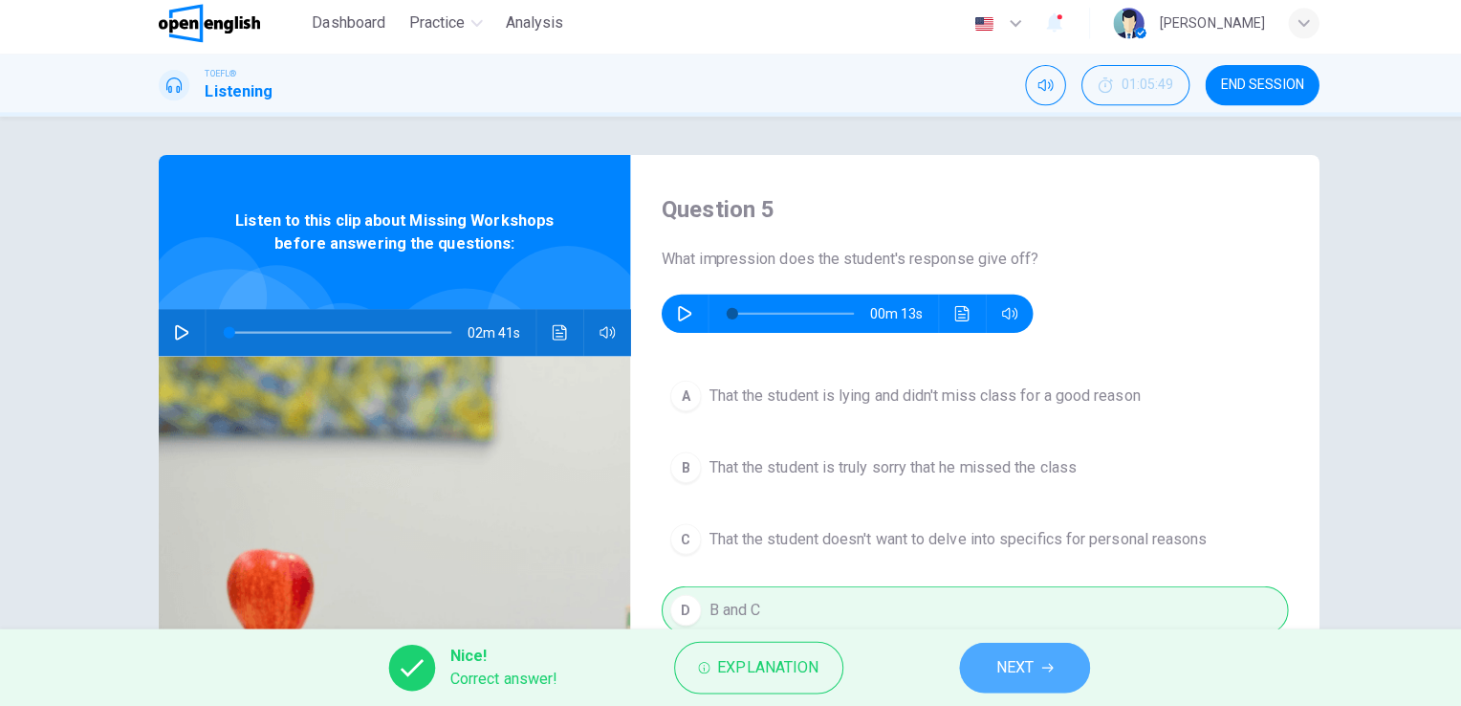
click at [1019, 675] on span "NEXT" at bounding box center [1003, 667] width 37 height 27
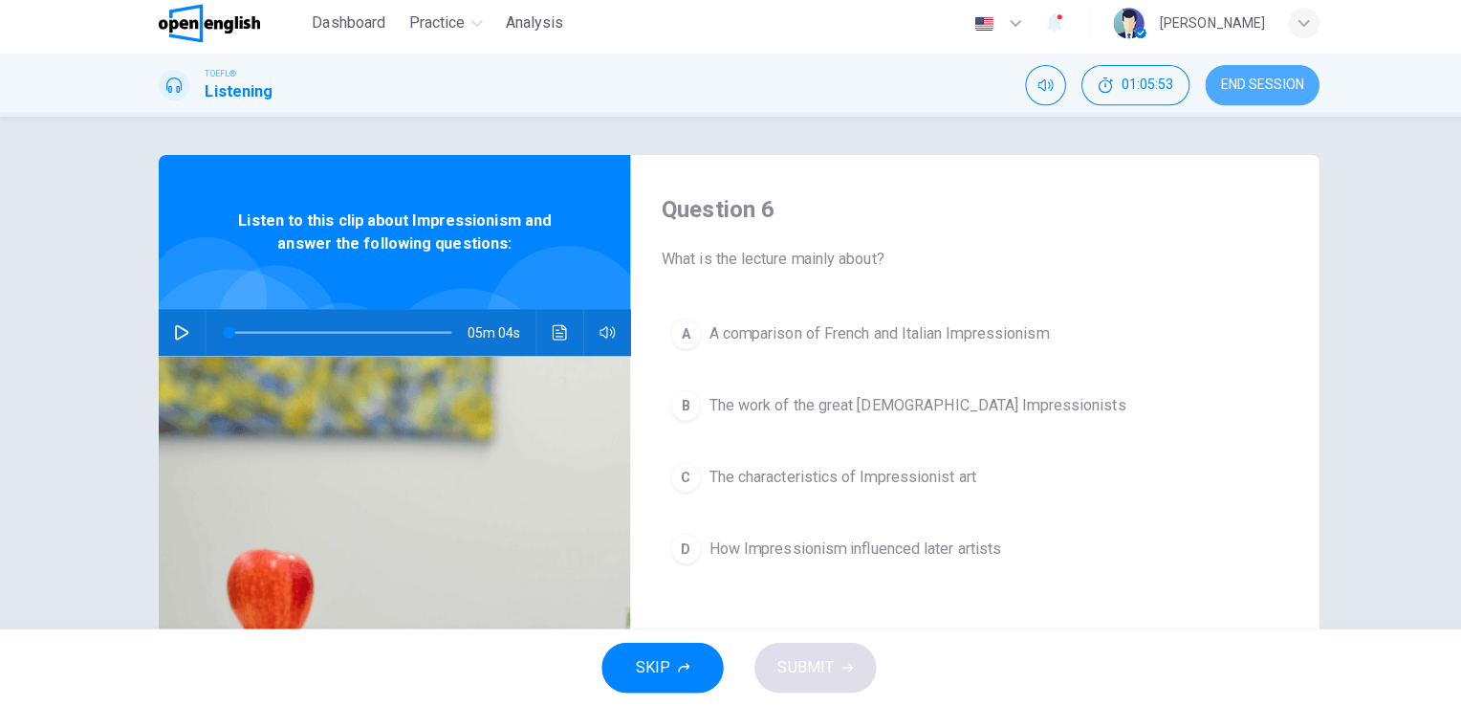
click at [1267, 99] on button "END SESSION" at bounding box center [1248, 92] width 113 height 40
